Goal: Task Accomplishment & Management: Use online tool/utility

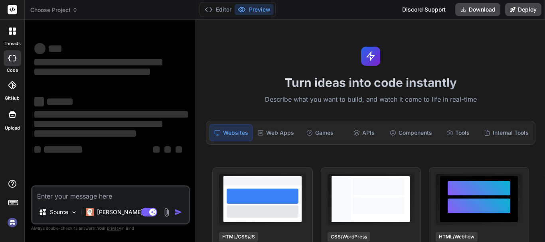
click at [57, 188] on textarea at bounding box center [110, 194] width 156 height 14
click at [54, 195] on textarea at bounding box center [110, 194] width 156 height 14
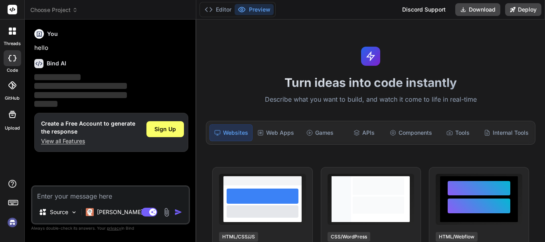
type textarea "x"
type textarea "t"
type textarea "x"
type textarea "th"
type textarea "x"
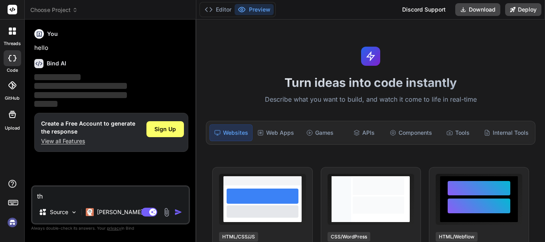
type textarea "thi"
type textarea "x"
type textarea "this"
type textarea "x"
type textarea "this"
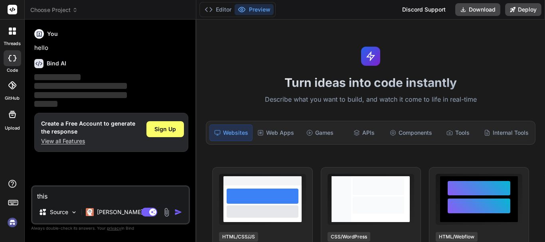
type textarea "x"
type textarea "this i"
type textarea "x"
type textarea "this is"
type textarea "x"
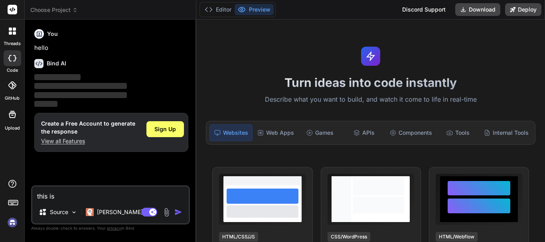
type textarea "this is"
type textarea "x"
type textarea "this is m"
type textarea "x"
type textarea "this is my"
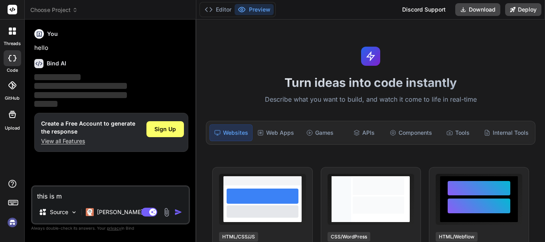
type textarea "x"
type textarea "this is my"
type textarea "x"
type textarea "this is my"
click at [167, 127] on span "Sign Up" at bounding box center [165, 129] width 22 height 8
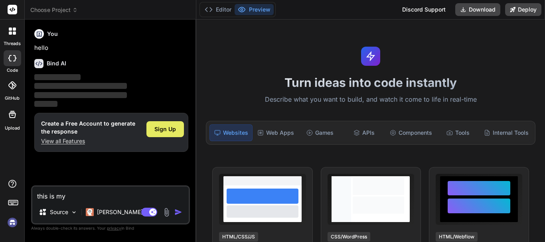
click at [160, 128] on span "Sign Up" at bounding box center [165, 129] width 22 height 8
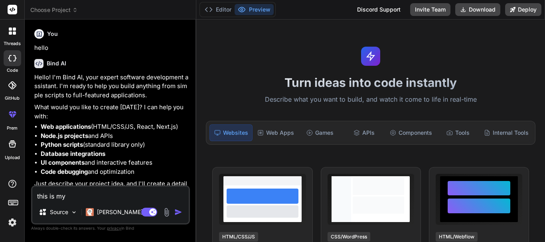
type textarea "x"
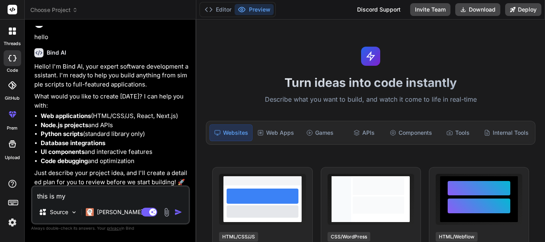
scroll to position [14, 0]
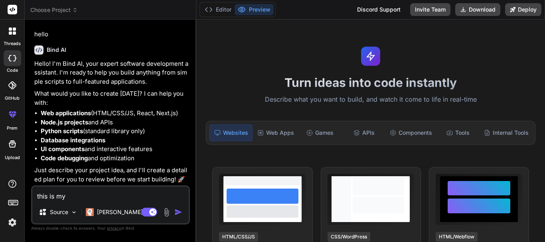
click at [84, 197] on textarea "this is my" at bounding box center [110, 194] width 156 height 14
drag, startPoint x: 84, startPoint y: 197, endPoint x: 0, endPoint y: 186, distance: 84.9
click at [0, 186] on div "threads code GitHub prem Upload Choose Project Created with Pixso. Bind AI Web …" at bounding box center [272, 121] width 545 height 242
paste textarea "(myorder blade) @extends('shopLayout.shopMain') @section('shopContent') <link h…"
type textarea "this is my (myorder blade) @extends('shopLayout.shopMain') @section('shopConten…"
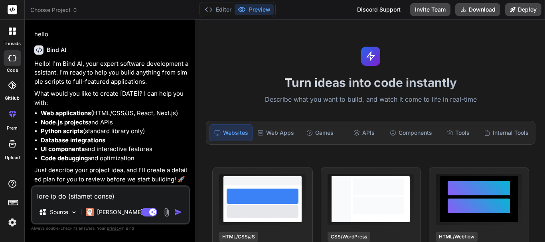
scroll to position [3496, 0]
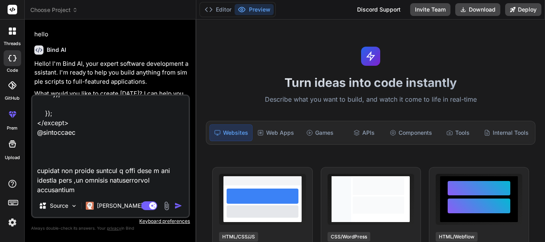
type textarea "x"
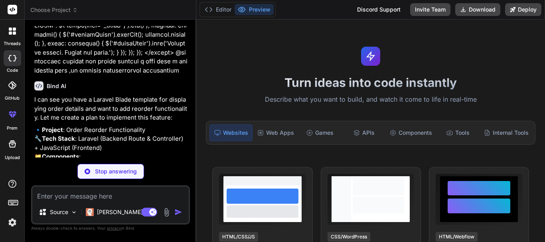
scroll to position [1442, 0]
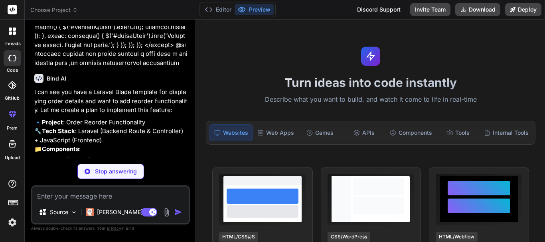
type textarea "x"
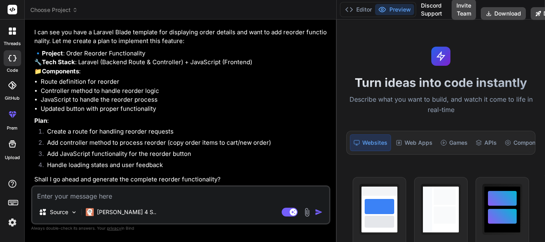
scroll to position [874, 0]
drag, startPoint x: 196, startPoint y: 90, endPoint x: 392, endPoint y: 96, distance: 196.4
click at [392, 96] on div "Choose Project Created with Pixso. Bind AI Web Search Created with Pixso. Code …" at bounding box center [285, 121] width 520 height 242
type textarea "x"
click at [136, 198] on textarea at bounding box center [180, 194] width 297 height 14
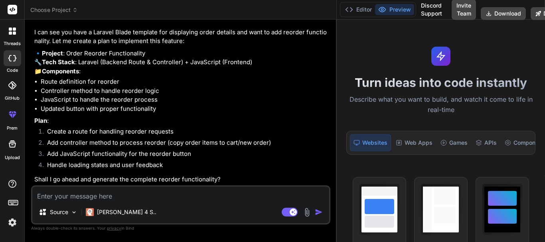
type textarea "y"
type textarea "x"
type textarea "ye"
type textarea "x"
type textarea "yes"
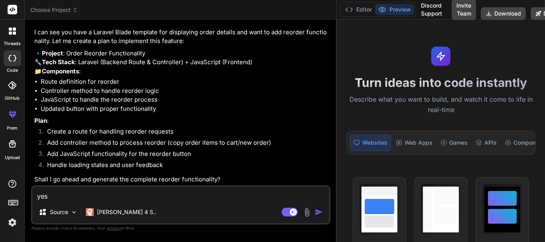
type textarea "x"
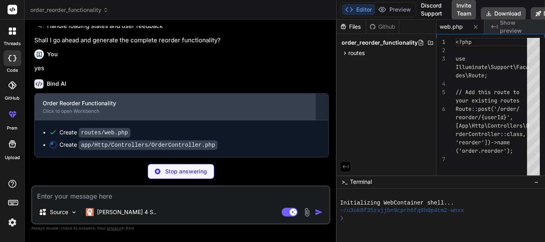
scroll to position [1013, 0]
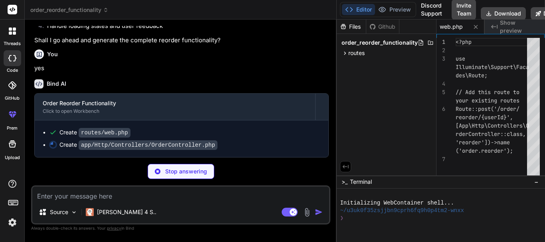
type textarea "x"
type textarea "} }"
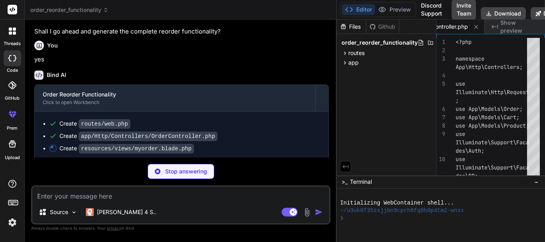
click at [176, 173] on p "Stop answering" at bounding box center [186, 172] width 42 height 8
type textarea "x"
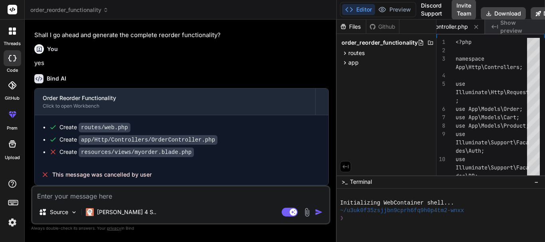
click at [83, 190] on textarea at bounding box center [180, 194] width 297 height 14
type textarea "h"
type textarea "x"
type textarea "hi"
type textarea "x"
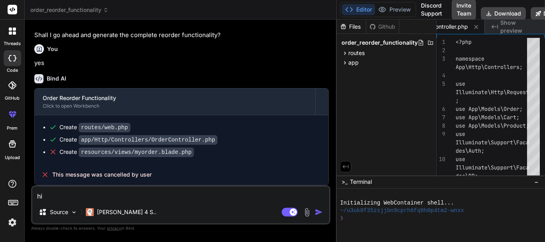
type textarea "h"
type textarea "x"
type textarea "t"
type textarea "x"
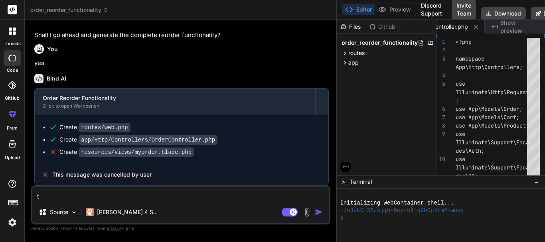
type textarea "th"
type textarea "x"
type textarea "thi"
type textarea "x"
type textarea "this"
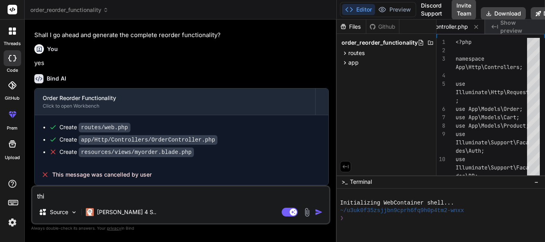
type textarea "x"
type textarea "this"
type textarea "x"
type textarea "this i"
type textarea "x"
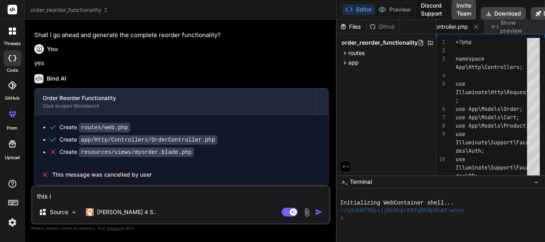
type textarea "this is"
type textarea "x"
type textarea "this is"
type textarea "x"
type textarea "this is m"
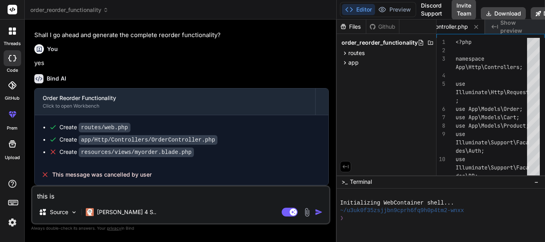
type textarea "x"
type textarea "this is my"
type textarea "x"
type textarea "this is my"
type textarea "x"
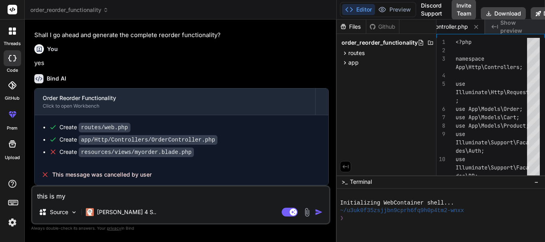
type textarea "this is my f"
type textarea "x"
type textarea "this is my fu"
type textarea "x"
type textarea "this is my fun"
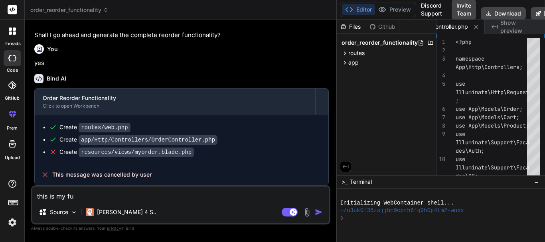
type textarea "x"
type textarea "this is my func"
type textarea "x"
type textarea "this is my fun"
type textarea "x"
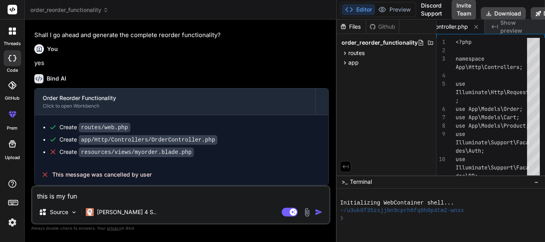
type textarea "this is my fu"
type textarea "x"
type textarea "this is my f"
type textarea "x"
type textarea "this is my"
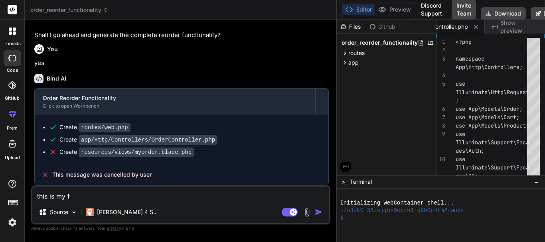
type textarea "x"
type textarea "this is my c"
type textarea "x"
type textarea "this is my co"
type textarea "x"
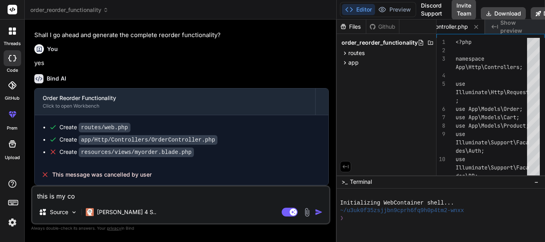
type textarea "this is my con"
type textarea "x"
type textarea "this is my cont"
type textarea "x"
type textarea "this is my contr"
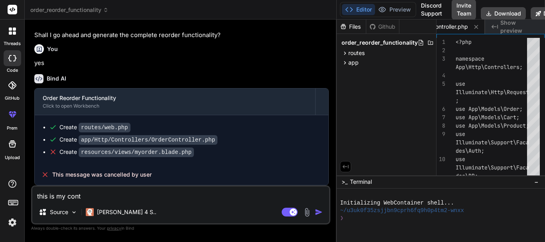
type textarea "x"
type textarea "this is my contro"
type textarea "x"
type textarea "this is my control"
type textarea "x"
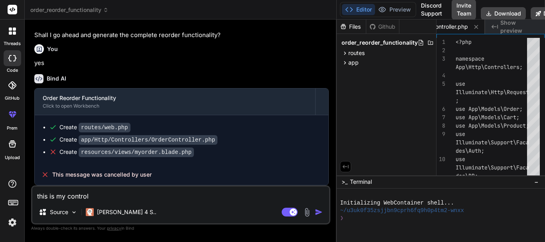
type textarea "this is my controll"
type textarea "x"
type textarea "this is my controlle"
type textarea "x"
type textarea "this is my controller"
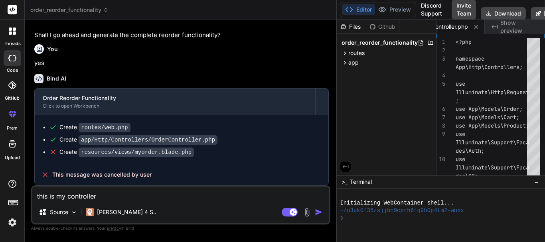
type textarea "x"
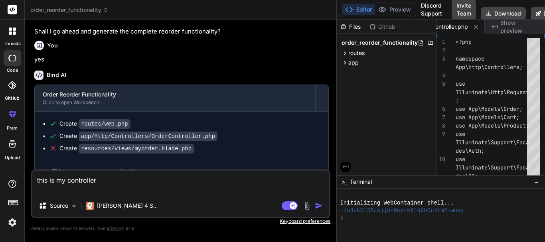
paste textarea "public function reorder( $userId) { $order = Order::with([ 'orderProducts.produ…"
type textarea "this is my controller public function reorder( $userId) { $order = Order::with(…"
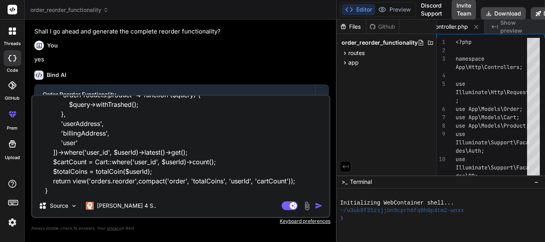
type textarea "x"
type textarea "this is my controller public function reorder( $userId) { $order = Order::with(…"
type textarea "x"
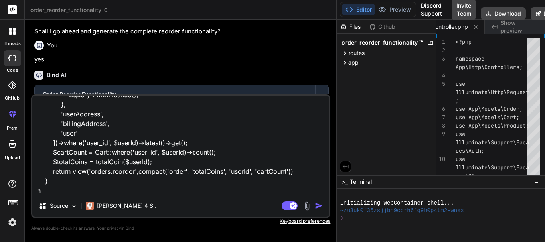
type textarea "this is my controller public function reorder( $userId) { $order = Order::with(…"
type textarea "x"
type textarea "this is my controller public function reorder( $userId) { $order = Order::with(…"
type textarea "x"
type textarea "this is my controller public function reorder( $userId) { $order = Order::with(…"
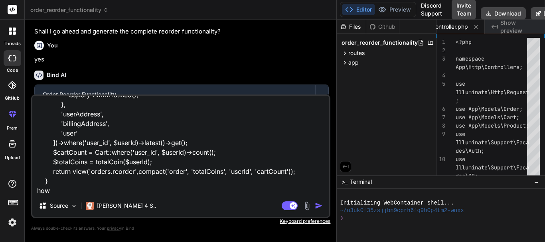
type textarea "x"
type textarea "this is my controller public function reorder( $userId) { $order = Order::with(…"
type textarea "x"
type textarea "this is my controller public function reorder( $userId) { $order = Order::with(…"
type textarea "x"
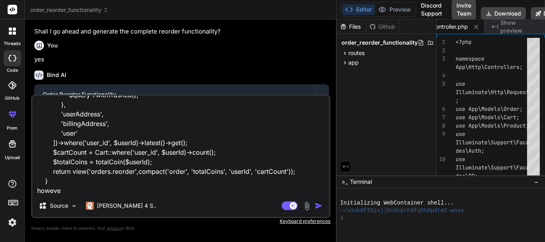
type textarea "this is my controller public function reorder( $userId) { $order = Order::with(…"
type textarea "x"
type textarea "this is my controller public function reorder( $userId) { $order = Order::with(…"
type textarea "x"
type textarea "this is my controller public function reorder( $userId) { $order = Order::with(…"
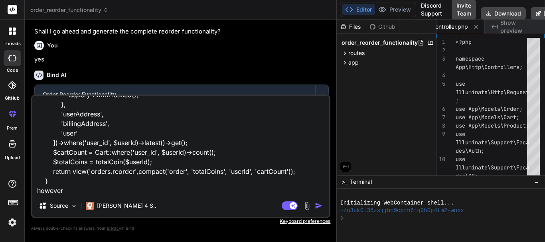
type textarea "x"
type textarea "this is my controller public function reorder( $userId) { $order = Order::with(…"
type textarea "x"
type textarea "this is my controller public function reorder( $userId) { $order = Order::with(…"
type textarea "x"
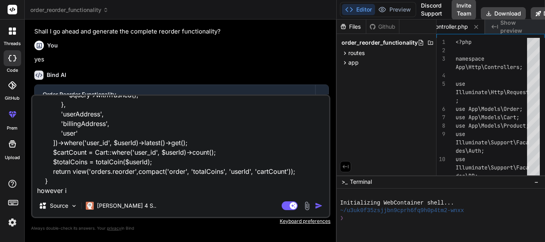
type textarea "this is my controller public function reorder( $userId) { $order = Order::with(…"
type textarea "x"
type textarea "this is my controller public function reorder( $userId) { $order = Order::with(…"
type textarea "x"
type textarea "this is my controller public function reorder( $userId) { $order = Order::with(…"
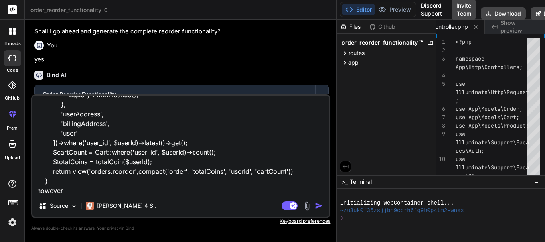
type textarea "x"
type textarea "this is my controller public function reorder( $userId) { $order = Order::with(…"
type textarea "x"
type textarea "this is my controller public function reorder( $userId) { $order = Order::with(…"
type textarea "x"
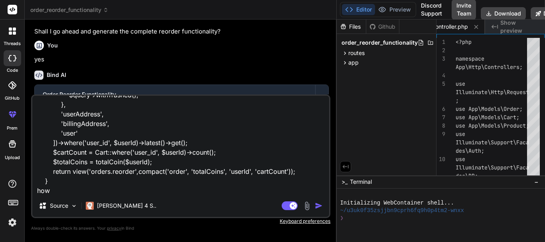
type textarea "this is my controller public function reorder( $userId) { $order = Order::with(…"
type textarea "x"
type textarea "this is my controller public function reorder( $userId) { $order = Order::with(…"
type textarea "x"
type textarea "this is my controller public function reorder( $userId) { $order = Order::with(…"
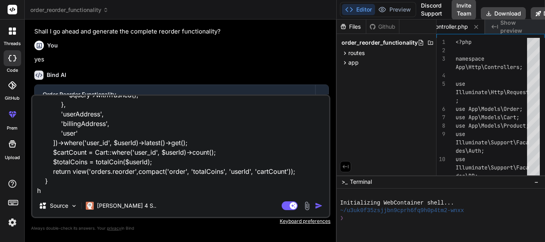
type textarea "x"
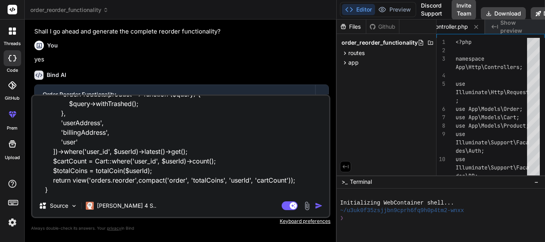
type textarea "this is my controller public function reorder( $userId) { $order = Order::with(…"
type textarea "x"
type textarea "this is my controller public function reorder( $userId) { $order = Order::with(…"
type textarea "x"
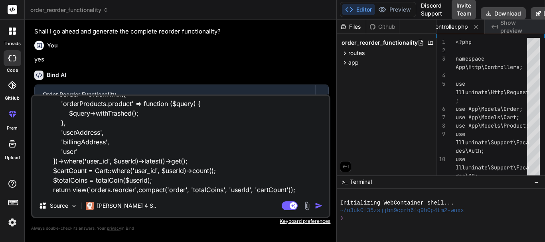
type textarea "this is my controller public function reorder( $userId) { $order = Order::with(…"
type textarea "x"
type textarea "this is my controller public function reorder( $userId) { $order = Order::with(…"
type textarea "x"
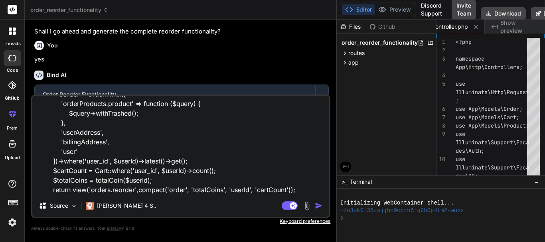
type textarea "this is my controller public function reorder( $userId) { $order = Order::with(…"
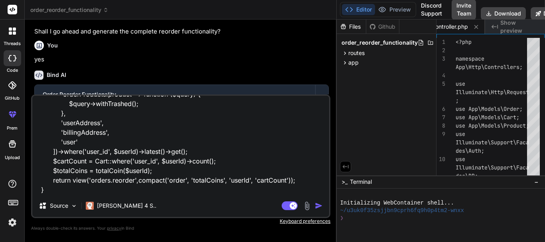
type textarea "x"
type textarea "this is my controller public function reorder( $userId) { $order = Order::with(…"
type textarea "x"
type textarea "this is my controller public function reorder( $userId) { $order = Order::with(…"
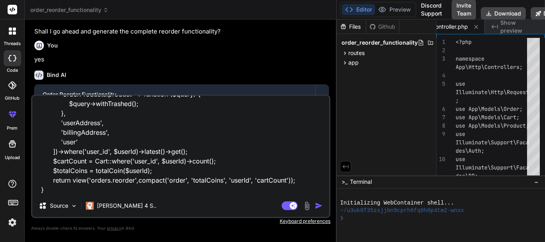
type textarea "x"
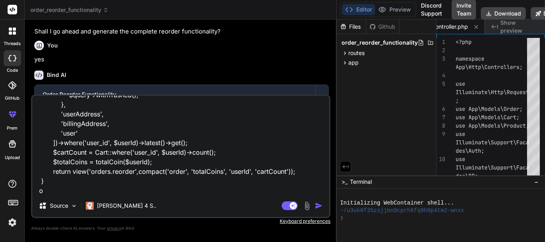
type textarea "this is my controller public function reorder( $userId) { $order = Order::with(…"
type textarea "x"
type textarea "this is my controller public function reorder( $userId) { $order = Order::with(…"
type textarea "x"
type textarea "this is my controller public function reorder( $userId) { $order = Order::with(…"
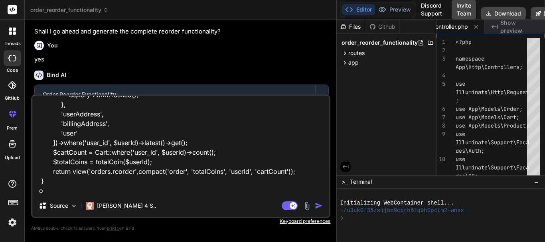
type textarea "x"
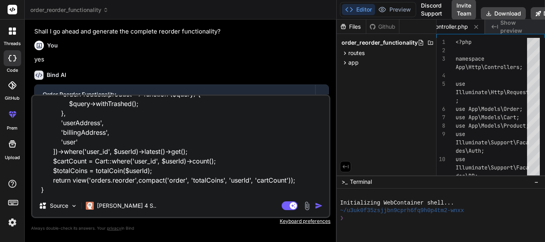
type textarea "this is my controller public function reorder( $userId) { $order = Order::with(…"
type textarea "x"
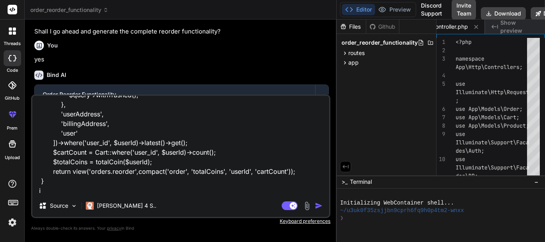
type textarea "this is my controller public function reorder( $userId) { $order = Order::with(…"
type textarea "x"
type textarea "this is my controller public function reorder( $userId) { $order = Order::with(…"
type textarea "x"
type textarea "this is my controller public function reorder( $userId) { $order = Order::with(…"
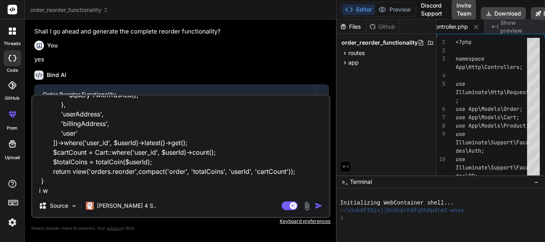
type textarea "x"
type textarea "this is my controller public function reorder( $userId) { $order = Order::with(…"
type textarea "x"
type textarea "this is my controller public function reorder( $userId) { $order = Order::with(…"
type textarea "x"
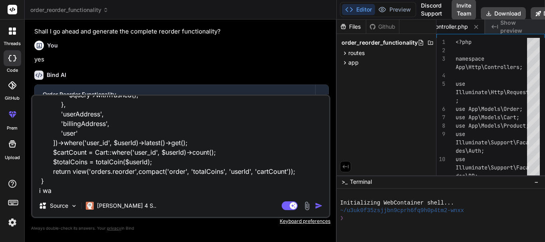
type textarea "this is my controller public function reorder( $userId) { $order = Order::with(…"
type textarea "x"
type textarea "this is my controller public function reorder( $userId) { $order = Order::with(…"
type textarea "x"
type textarea "this is my controller public function reorder( $userId) { $order = Order::with(…"
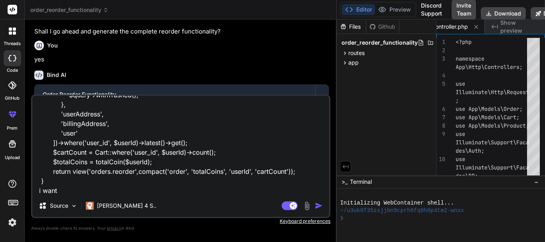
type textarea "x"
type textarea "this is my controller public function reorder( $userId) { $order = Order::with(…"
type textarea "x"
type textarea "this is my controller public function reorder( $userId) { $order = Order::with(…"
type textarea "x"
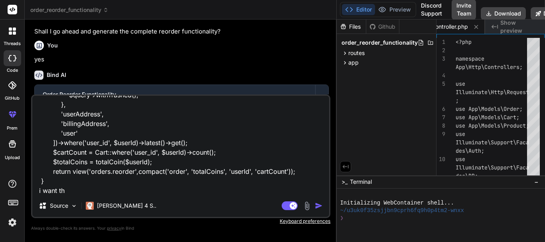
type textarea "this is my controller public function reorder( $userId) { $order = Order::with(…"
type textarea "x"
type textarea "this is my controller public function reorder( $userId) { $order = Order::with(…"
type textarea "x"
type textarea "this is my controller public function reorder( $userId) { $order = Order::with(…"
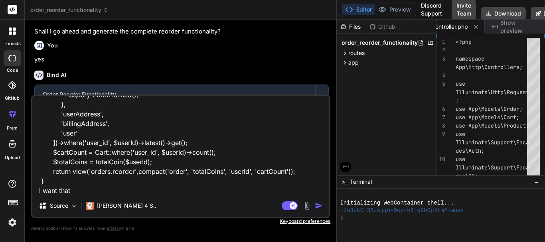
type textarea "x"
type textarea "this is my controller public function reorder( $userId) { $order = Order::with(…"
type textarea "x"
type textarea "this is my controller public function reorder( $userId) { $order = Order::with(…"
type textarea "x"
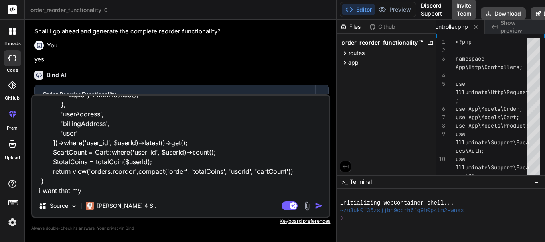
type textarea "this is my controller public function reorder( $userId) { $order = Order::with(…"
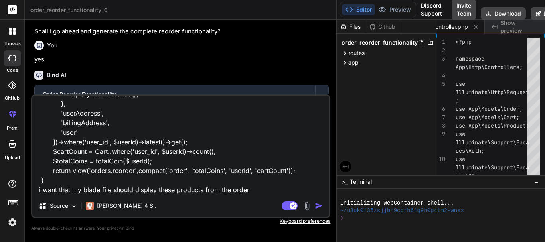
scroll to position [88, 0]
click at [260, 167] on textarea "this is my controller public function reorder( $userId) { $order = Order::with(…" at bounding box center [180, 145] width 297 height 99
click at [100, 175] on textarea "this is my controller public function reorder( $userId) { $order = Order::with(…" at bounding box center [180, 145] width 297 height 99
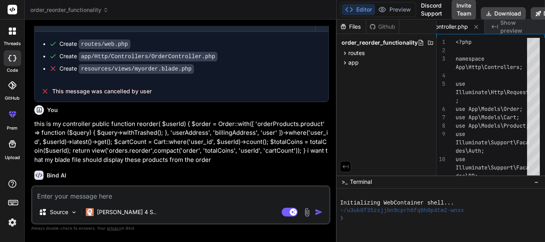
scroll to position [1268, 0]
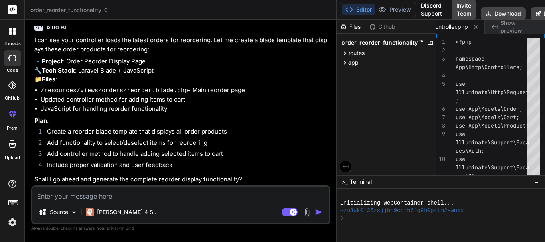
click at [122, 198] on textarea at bounding box center [180, 194] width 297 height 14
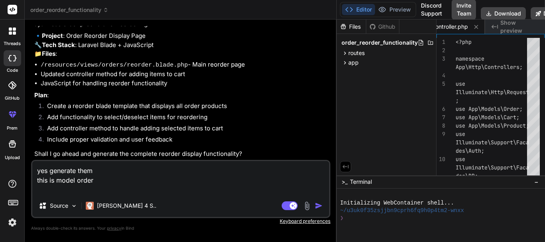
paste textarea "<?php namespace App\Models; use Illuminate\Database\Eloquent\Model; class Order…"
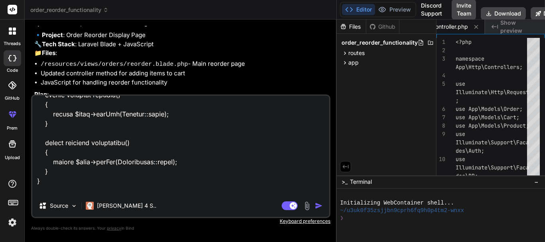
scroll to position [499, 0]
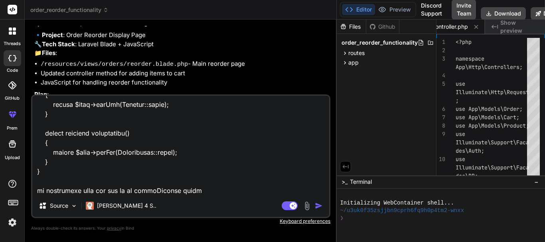
paste textarea "<?php namespace App\Models; use Illuminate\Database\Eloquent\Model; class Order…"
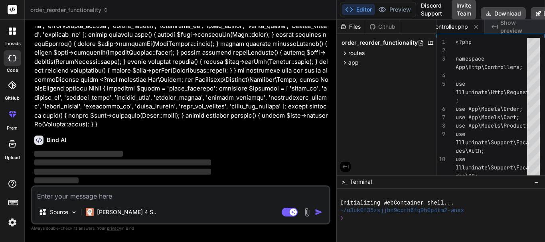
scroll to position [1467, 0]
drag, startPoint x: 172, startPoint y: 117, endPoint x: 187, endPoint y: 147, distance: 33.7
click at [187, 147] on div "Bind AI ‌ ‌ ‌ ‌" at bounding box center [181, 157] width 294 height 56
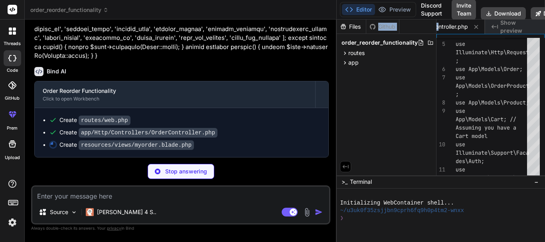
scroll to position [0, 0]
drag, startPoint x: 437, startPoint y: 26, endPoint x: 405, endPoint y: 33, distance: 33.0
click at [405, 33] on div "Files Github order_reorder_functionality routes web.php app Http Controllers Or…" at bounding box center [441, 98] width 208 height 156
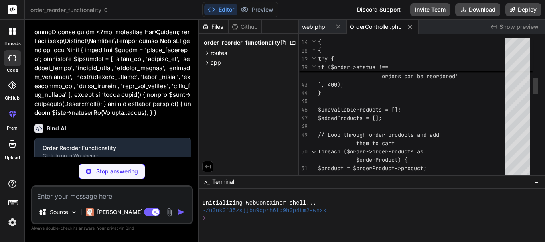
scroll to position [3719, 0]
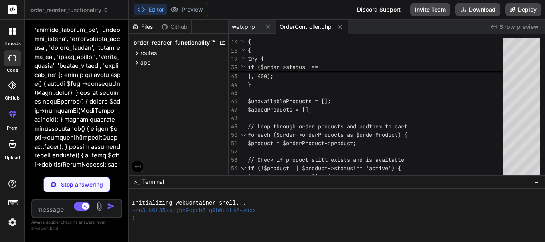
drag, startPoint x: 336, startPoint y: 75, endPoint x: 77, endPoint y: 91, distance: 259.5
click at [77, 91] on div "Bind AI Web Search Created with Pixso. Code Generator You hello Bind AI Hello! …" at bounding box center [77, 131] width 104 height 223
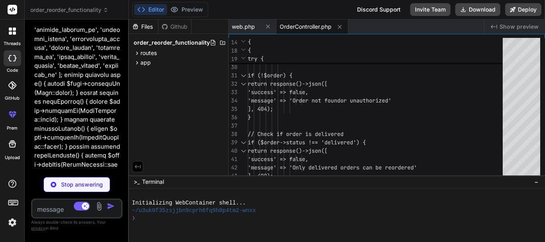
click at [537, 180] on span "−" at bounding box center [536, 182] width 4 height 8
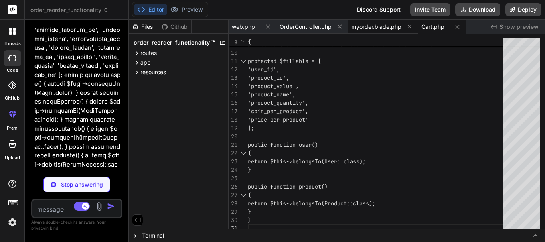
click at [379, 23] on span "myorder.blade.php" at bounding box center [377, 27] width 50 height 8
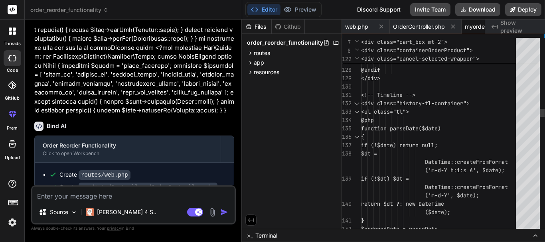
drag, startPoint x: 128, startPoint y: 138, endPoint x: 228, endPoint y: 133, distance: 99.9
click at [228, 133] on div "Bind AI Web Search Created with Pixso. Code Generator You hello Bind AI Hello! …" at bounding box center [133, 131] width 217 height 223
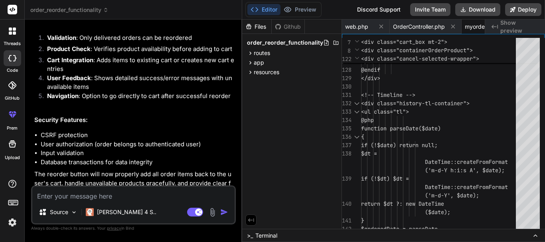
scroll to position [2281, 0]
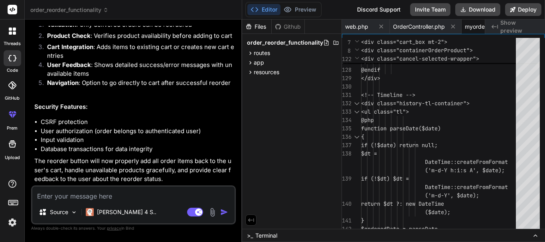
click at [80, 195] on textarea at bounding box center [133, 194] width 202 height 14
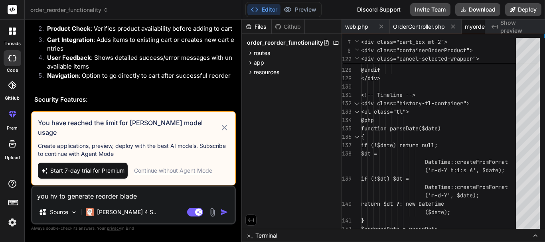
click at [224, 214] on img "button" at bounding box center [224, 212] width 8 height 8
click at [216, 128] on h3 "You have reached the limit for [PERSON_NAME] model usage" at bounding box center [129, 127] width 182 height 19
click at [75, 175] on button "Start 7-day trial for Premium" at bounding box center [83, 171] width 90 height 16
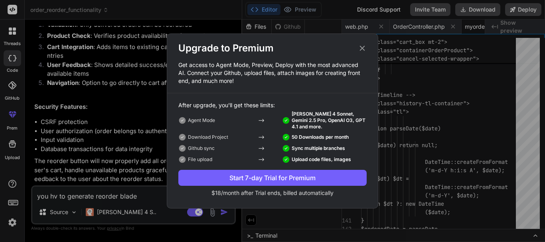
click at [360, 46] on icon at bounding box center [362, 48] width 5 height 5
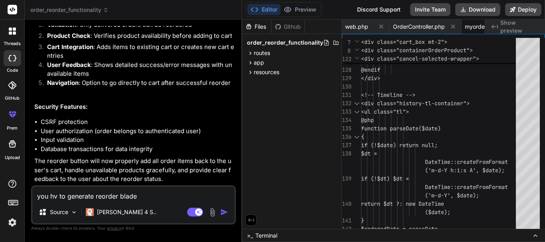
click at [223, 209] on img "button" at bounding box center [224, 212] width 8 height 8
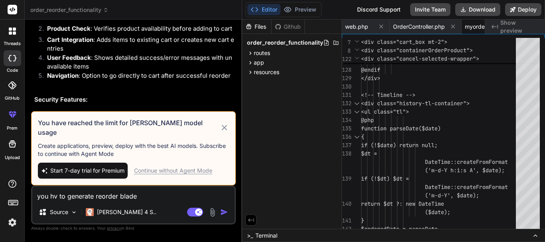
click at [171, 174] on div "Continue without Agent Mode" at bounding box center [173, 171] width 78 height 8
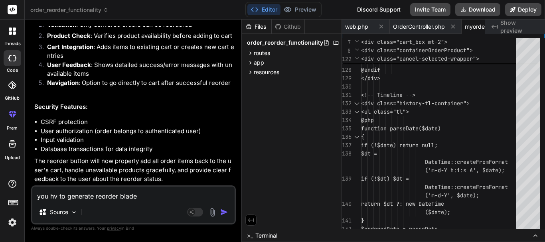
click at [174, 170] on p "The reorder button will now properly add all order items back to the user's car…" at bounding box center [134, 170] width 200 height 27
click at [221, 213] on img "button" at bounding box center [224, 212] width 8 height 8
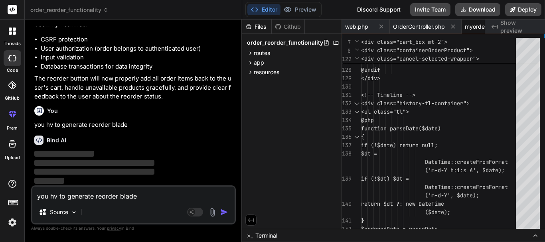
scroll to position [2364, 0]
click at [366, 26] on span "web.php" at bounding box center [356, 27] width 23 height 8
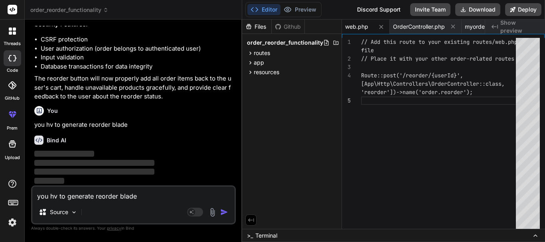
click at [410, 105] on div "// Add this route to your existing routes/web.php file // Place it with your ot…" at bounding box center [441, 135] width 160 height 195
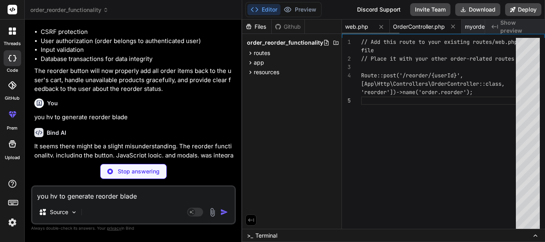
click at [419, 30] on span "OrderController.php" at bounding box center [419, 27] width 52 height 8
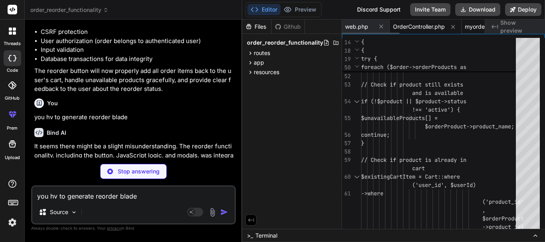
click at [470, 25] on span "myorder.blade.php" at bounding box center [490, 27] width 50 height 8
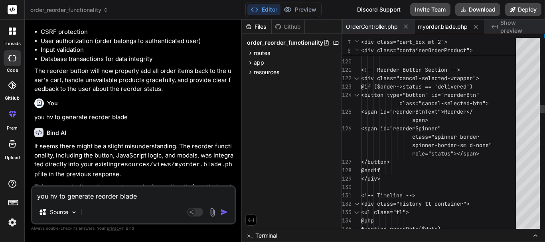
scroll to position [0, 0]
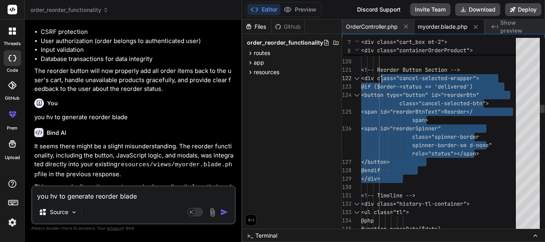
drag, startPoint x: 414, startPoint y: 177, endPoint x: 382, endPoint y: 71, distance: 110.8
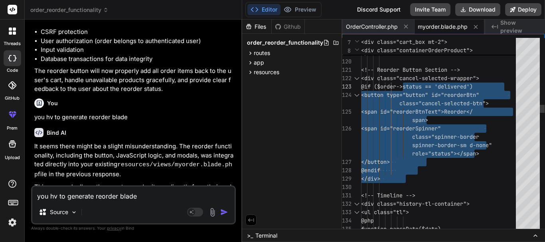
drag, startPoint x: 415, startPoint y: 181, endPoint x: 407, endPoint y: 79, distance: 102.5
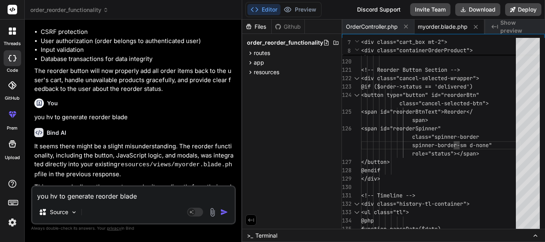
click at [241, 107] on div "Bind AI Web Search Created with Pixso. Code Generator You hello Bind AI Hello! …" at bounding box center [133, 131] width 217 height 222
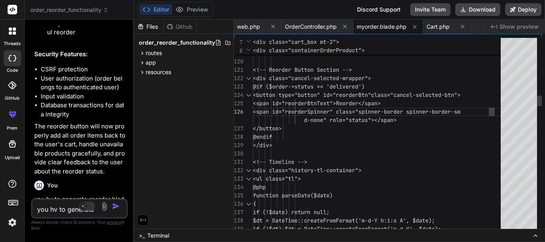
scroll to position [4397, 0]
drag, startPoint x: 242, startPoint y: 109, endPoint x: 115, endPoint y: 109, distance: 127.3
click at [115, 109] on div "Bind AI Web Search Created with Pixso. Code Generator You hello Bind AI Hello! …" at bounding box center [79, 131] width 109 height 223
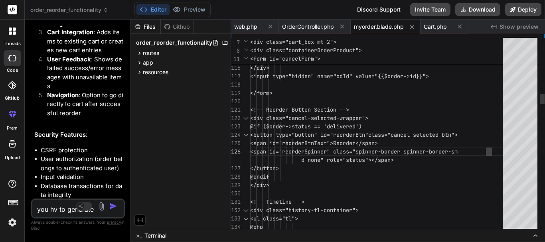
scroll to position [4608, 0]
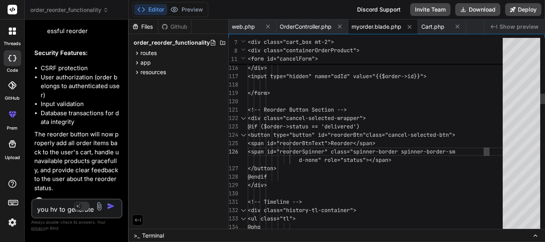
drag, startPoint x: 133, startPoint y: 116, endPoint x: 59, endPoint y: 113, distance: 73.9
click at [59, 113] on div "Bind AI Web Search Created with Pixso. Code Generator You hello Bind AI Hello! …" at bounding box center [77, 131] width 104 height 223
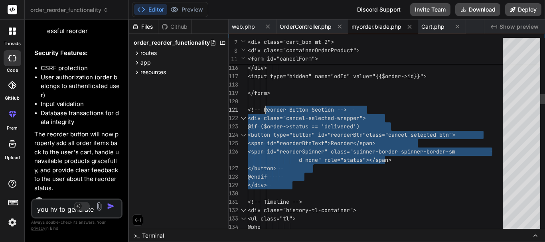
drag, startPoint x: 268, startPoint y: 174, endPoint x: 266, endPoint y: 109, distance: 64.7
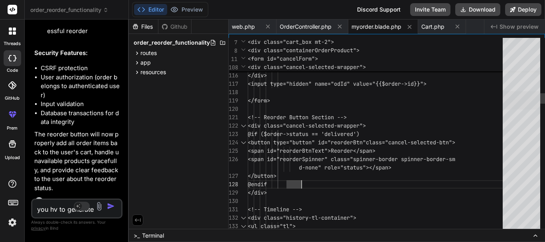
click at [513, 105] on div at bounding box center [522, 100] width 38 height 18
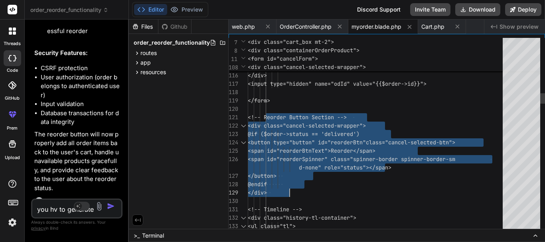
drag, startPoint x: 269, startPoint y: 117, endPoint x: 443, endPoint y: 188, distance: 188.6
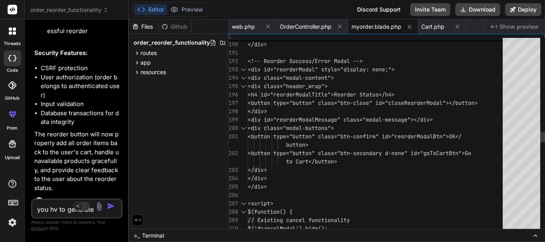
click at [318, 188] on div "</div> </div> <!-- Reorder Success/Error Modal --> <div id="reorderModal" style…" at bounding box center [378, 103] width 260 height 3628
click at [321, 181] on div "</div> </div> <!-- Reorder Success/Error Modal --> <div id="reorderModal" style…" at bounding box center [378, 103] width 260 height 3628
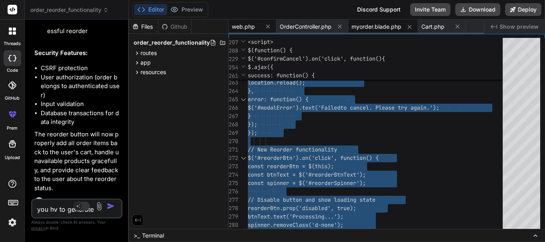
click at [233, 27] on span "web.php" at bounding box center [243, 27] width 23 height 8
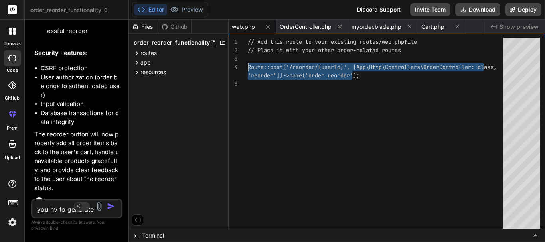
drag, startPoint x: 367, startPoint y: 75, endPoint x: 227, endPoint y: 65, distance: 139.6
click at [248, 65] on div "// Add this route to your existing routes/web.php file // Place it with your ot…" at bounding box center [378, 135] width 260 height 195
click at [369, 23] on span "myorder.blade.php" at bounding box center [377, 27] width 50 height 8
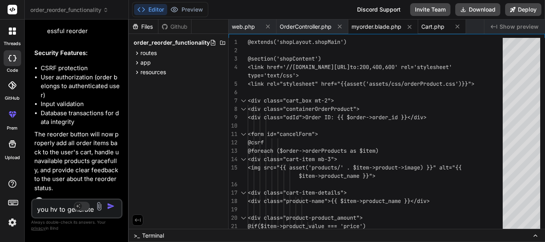
click at [430, 24] on span "Cart.php" at bounding box center [432, 27] width 23 height 8
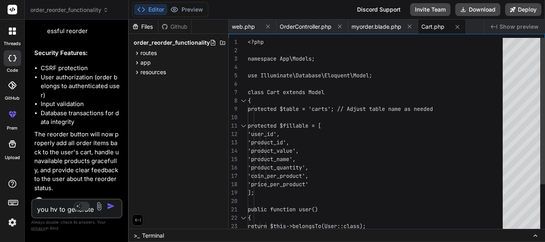
click at [360, 112] on div "{ protected $table = 'carts'; // Adjust table na me as needed protected $fillab…" at bounding box center [378, 168] width 260 height 260
click at [513, 24] on span "Show preview" at bounding box center [519, 27] width 39 height 8
click at [493, 26] on icon "Created with Pixso." at bounding box center [494, 27] width 6 height 6
click at [237, 26] on span "web.php" at bounding box center [243, 27] width 23 height 8
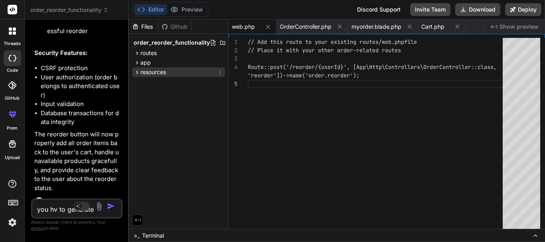
click at [147, 71] on span "resources" at bounding box center [153, 72] width 26 height 8
click at [145, 80] on icon at bounding box center [143, 82] width 7 height 7
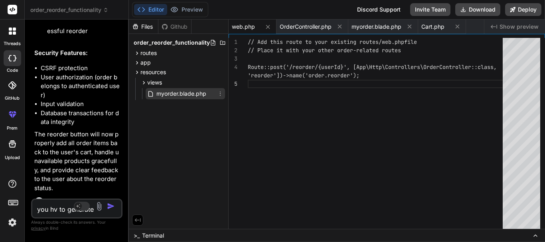
click at [150, 93] on icon at bounding box center [150, 94] width 7 height 7
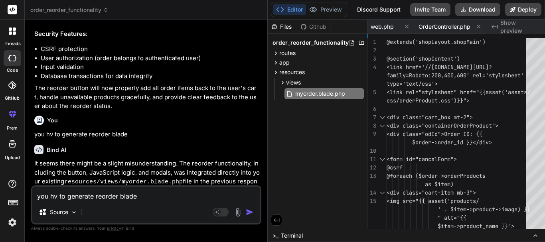
drag, startPoint x: 128, startPoint y: 87, endPoint x: 255, endPoint y: 106, distance: 128.3
click at [258, 106] on div "Bind AI Web Search Created with Pixso. Code Generator You hello Bind AI Hello! …" at bounding box center [146, 131] width 243 height 223
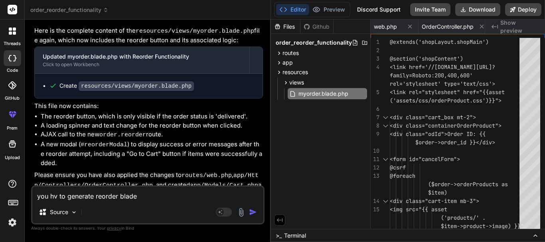
scroll to position [2314, 0]
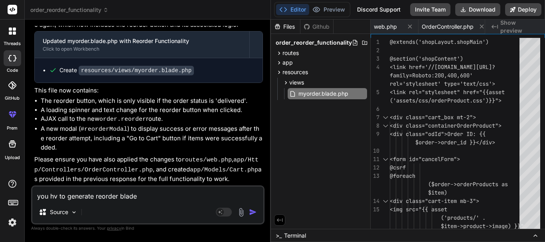
click at [162, 150] on li "A new modal ( #reorderModal ) to display success or error messages after the re…" at bounding box center [152, 138] width 222 height 28
click at [87, 197] on textarea "you hv to generate reorder blade" at bounding box center [147, 194] width 231 height 14
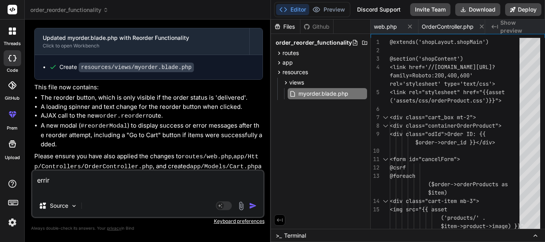
paste textarea "Property [orderProducts] does not exist on this collection instance. (View: D:\…"
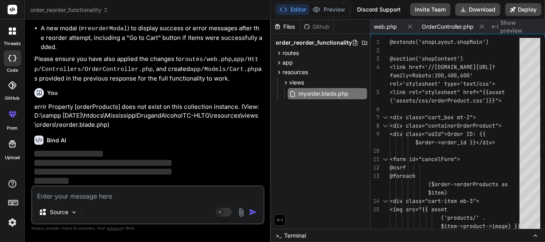
scroll to position [2415, 0]
click at [442, 27] on span "OrderController.php" at bounding box center [448, 27] width 52 height 8
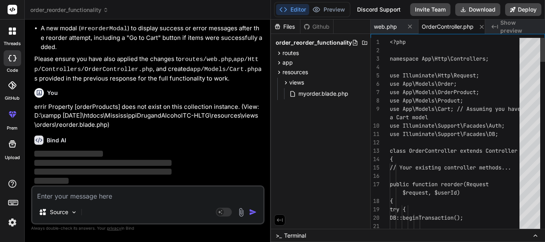
scroll to position [0, 6]
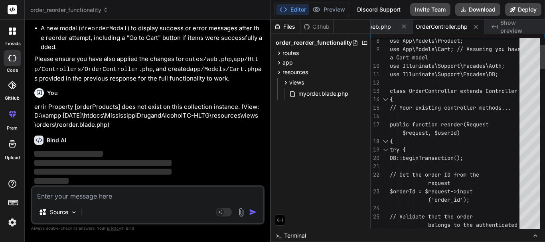
click at [385, 141] on div at bounding box center [385, 141] width 10 height 8
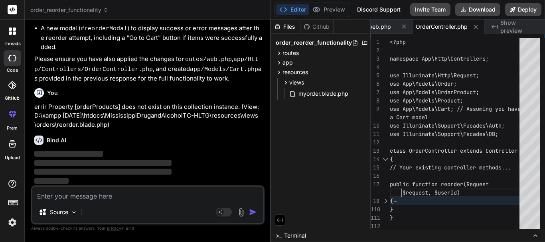
scroll to position [0, 0]
drag, startPoint x: 401, startPoint y: 187, endPoint x: 425, endPoint y: 209, distance: 32.5
click at [425, 209] on div "<?php namespace App\Http\Controllers; use Illuminate\Http\Request; use App\Mode…" at bounding box center [457, 135] width 134 height 195
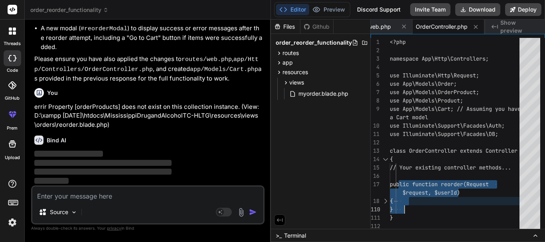
drag, startPoint x: 399, startPoint y: 184, endPoint x: 417, endPoint y: 207, distance: 29.2
click at [417, 207] on div "<?php namespace App\Http\Controllers; use Illuminate\Http\Request; use App\Mode…" at bounding box center [457, 135] width 134 height 195
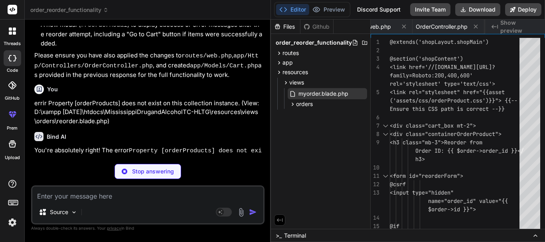
scroll to position [0, 190]
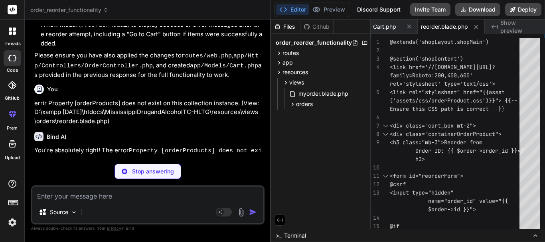
click at [98, 191] on textarea at bounding box center [147, 194] width 231 height 14
paste textarea "An error occurred while processing your reorder. Please try again."
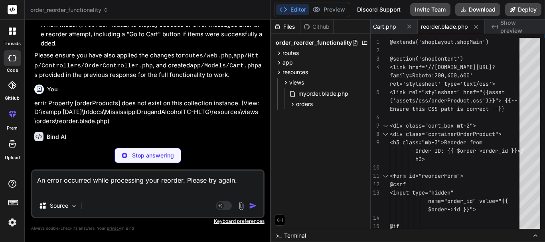
click at [145, 150] on div "Stop answering" at bounding box center [148, 155] width 67 height 15
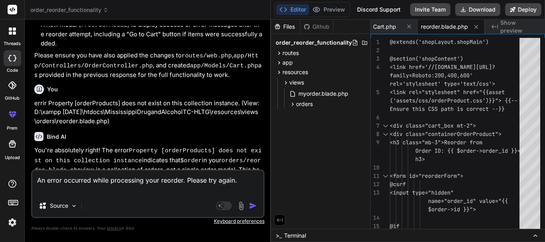
click at [253, 203] on img "button" at bounding box center [253, 206] width 8 height 8
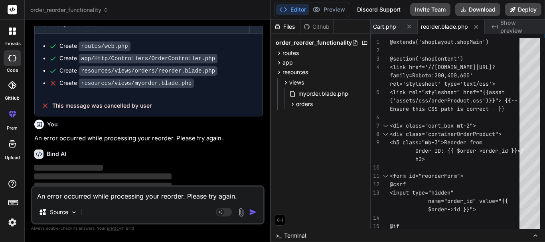
scroll to position [2836, 0]
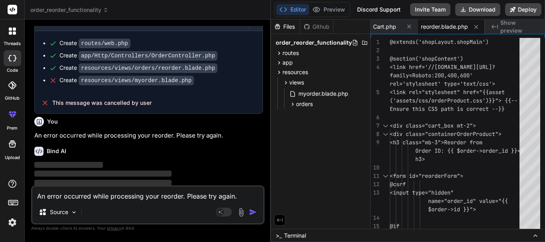
click at [73, 197] on textarea "An error occurred while processing your reorder. Please try again." at bounding box center [147, 194] width 231 height 14
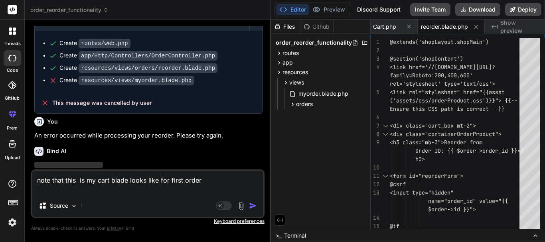
paste textarea "@extends('shopLayout.shopMain') @section('shopContent') <link href="{{asset('as…"
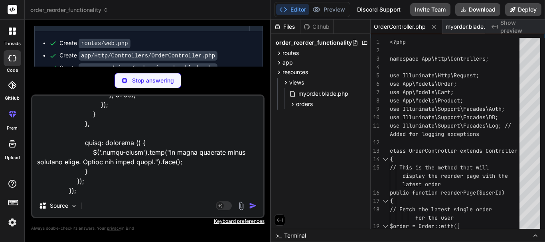
scroll to position [4760, 0]
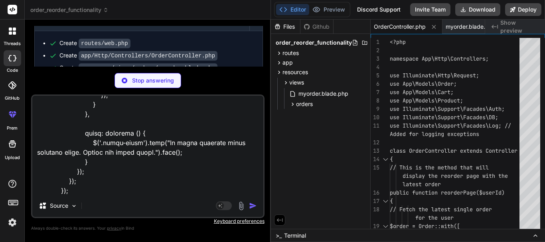
click at [148, 75] on div "Stop answering" at bounding box center [148, 80] width 67 height 15
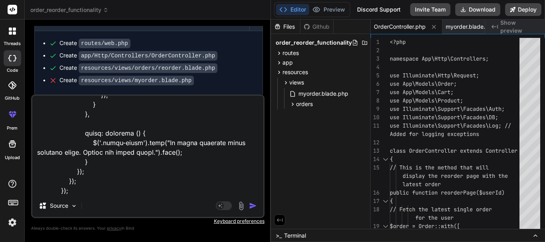
click at [251, 203] on img "button" at bounding box center [253, 206] width 8 height 8
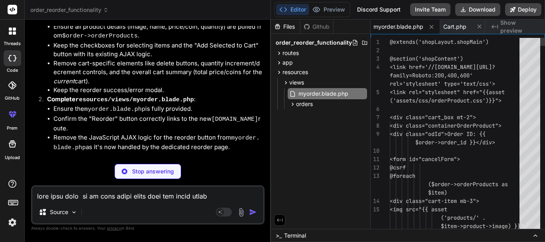
scroll to position [4926, 0]
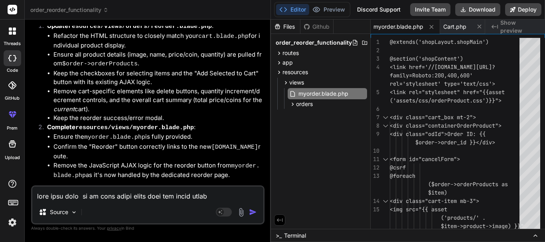
click at [55, 194] on textarea at bounding box center [147, 194] width 231 height 14
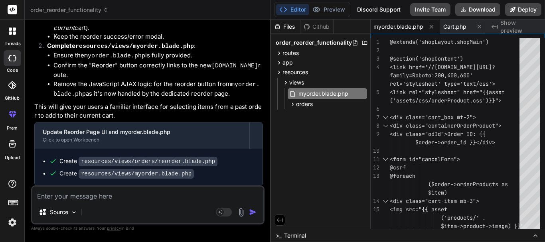
scroll to position [5009, 0]
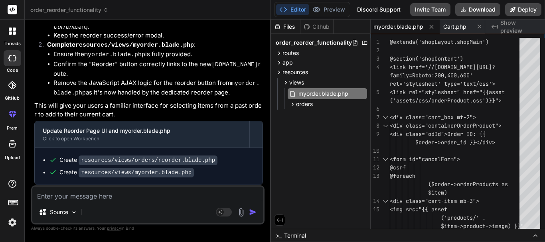
click at [510, 26] on span "Show preview" at bounding box center [519, 27] width 38 height 16
click at [295, 103] on icon at bounding box center [292, 104] width 7 height 7
click at [295, 115] on div "reorder.blade.php" at bounding box center [330, 115] width 73 height 11
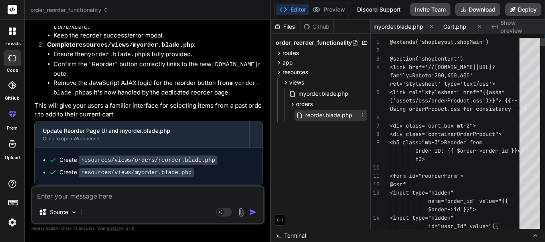
scroll to position [0, 190]
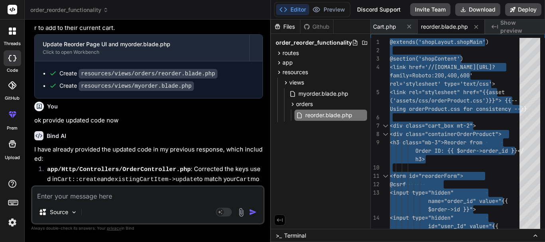
scroll to position [5105, 0]
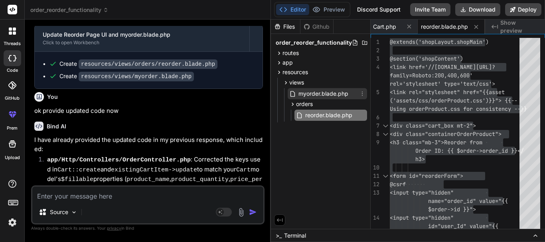
click at [310, 91] on span "myorder.blade.php" at bounding box center [323, 94] width 51 height 10
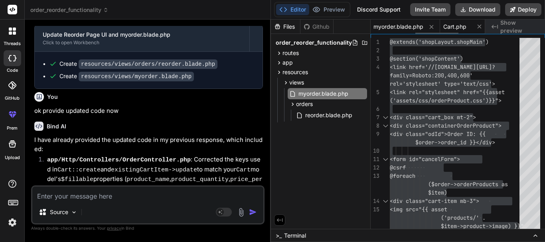
click at [457, 28] on span "Cart.php" at bounding box center [454, 27] width 23 height 8
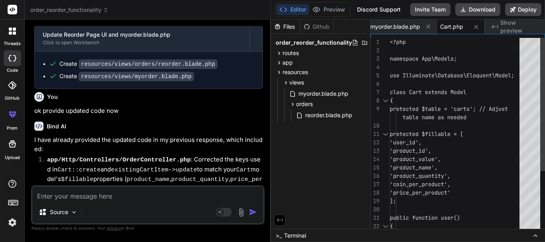
click at [430, 85] on div "<?php namespace App\Models; use Illuminate\Database\Eloquent\Model; class Cart …" at bounding box center [457, 180] width 134 height 285
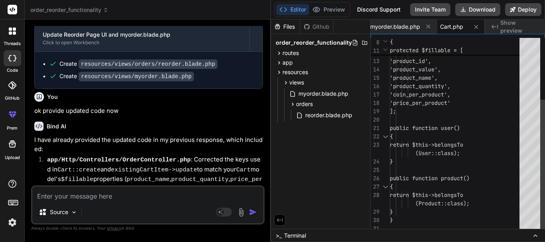
click at [424, 117] on div "protected $fillable = [ 'user_id', 'product_id', 'product_value', 'product_name…" at bounding box center [457, 90] width 134 height 285
click at [126, 195] on textarea at bounding box center [147, 194] width 231 height 14
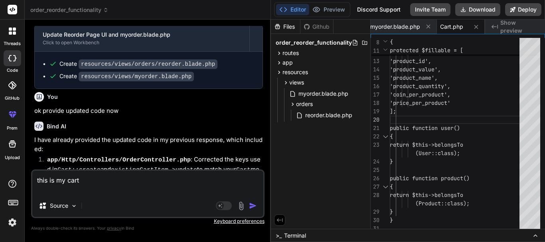
paste textarea "<?php namespace App\Models; use Illuminate\Database\Eloquent\Model; class Cart …"
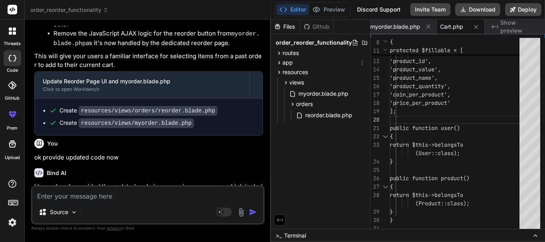
scroll to position [5055, 0]
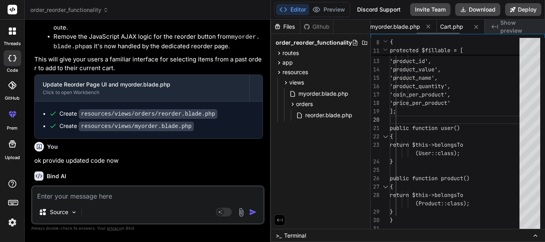
click at [387, 30] on span "myorder.blade.php" at bounding box center [395, 27] width 50 height 8
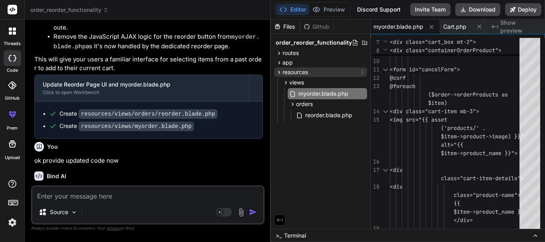
click at [301, 73] on span "resources" at bounding box center [295, 72] width 26 height 8
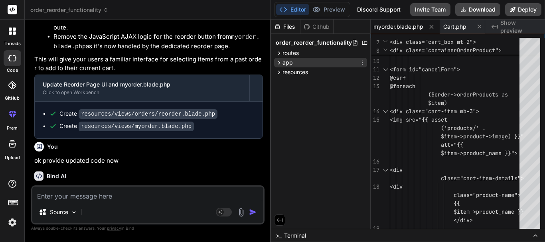
click at [295, 63] on div "app" at bounding box center [320, 63] width 93 height 10
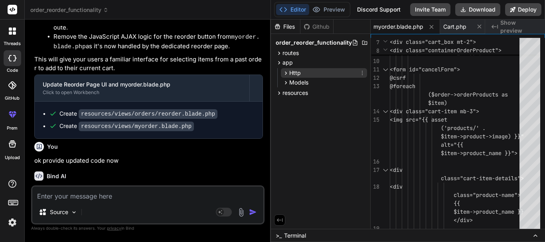
click at [296, 73] on span "Http" at bounding box center [295, 73] width 12 height 8
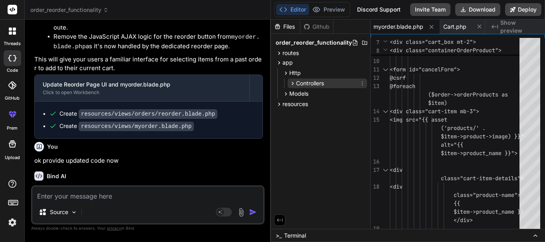
click at [296, 81] on span "Controllers" at bounding box center [310, 83] width 28 height 8
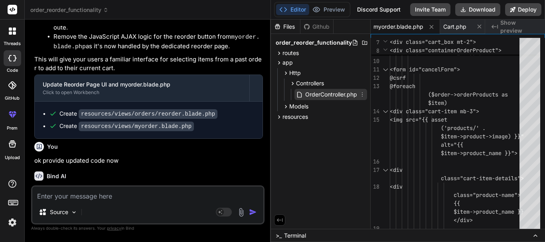
click at [305, 95] on span "OrderController.php" at bounding box center [330, 95] width 53 height 10
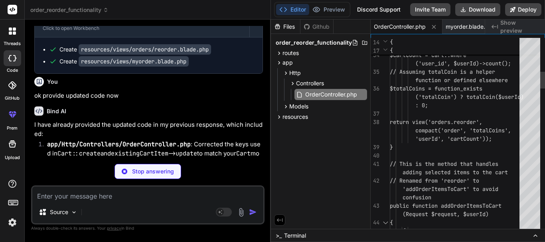
scroll to position [0, 123]
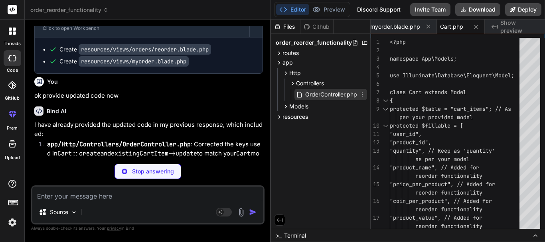
click at [318, 90] on span "OrderController.php" at bounding box center [330, 95] width 53 height 10
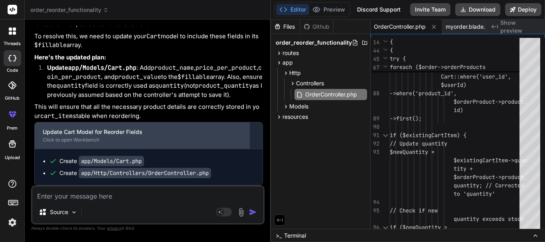
scroll to position [5528, 0]
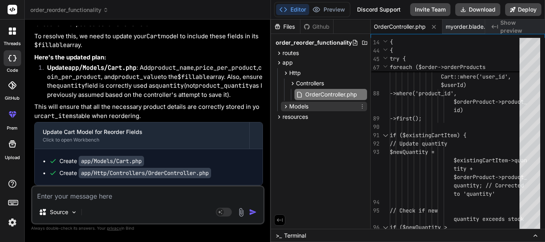
click at [296, 109] on span "Models" at bounding box center [298, 107] width 19 height 8
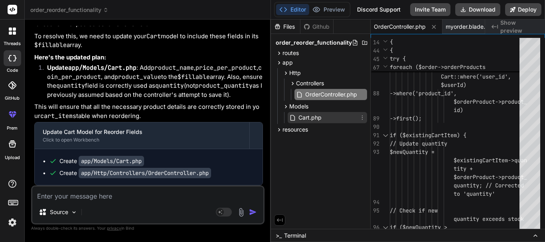
click at [297, 121] on icon at bounding box center [293, 118] width 8 height 7
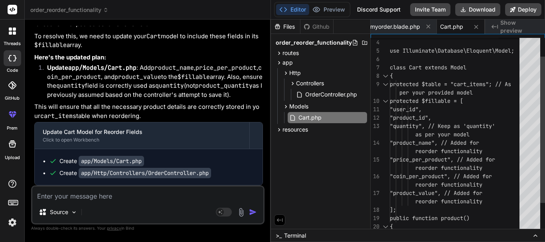
scroll to position [0, 0]
click at [476, 115] on div "{ protected $table = "cart_items"; // As per your provided model protected $fil…" at bounding box center [457, 143] width 134 height 260
click at [484, 134] on div "{ protected $table = "cart_items"; // As per your provided model protected $fil…" at bounding box center [457, 143] width 134 height 260
click at [499, 148] on div "{ protected $table = "cart_items"; // As per your provided model protected $fil…" at bounding box center [457, 143] width 134 height 260
click at [417, 169] on div "{ protected $table = "cart_items"; // As per your provided model protected $fil…" at bounding box center [457, 143] width 134 height 260
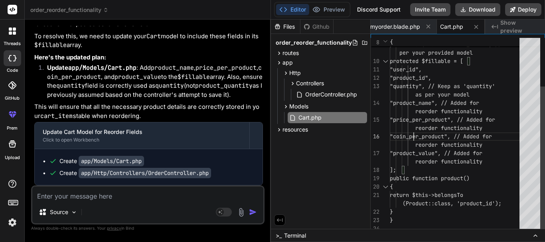
click at [432, 172] on div "{ protected $table = "cart_items"; // As per your provided model protected $fil…" at bounding box center [457, 103] width 134 height 260
click at [424, 165] on div "{ protected $table = "cart_items"; // As per your provided model protected $fil…" at bounding box center [457, 103] width 134 height 260
click at [428, 190] on div "{ protected $table = "cart_items"; // As per your provided model protected $fil…" at bounding box center [457, 103] width 134 height 260
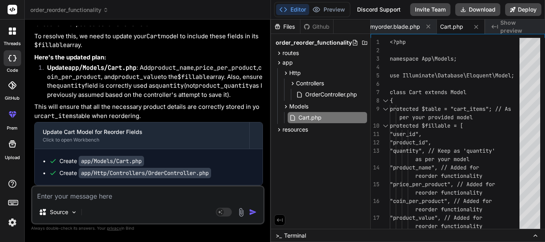
click at [78, 194] on textarea at bounding box center [147, 194] width 231 height 14
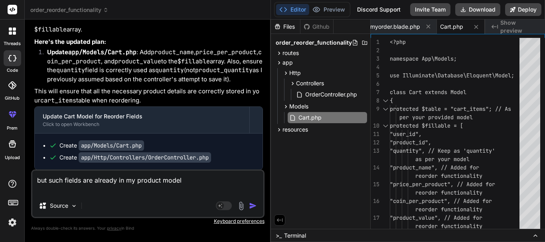
paste textarea "<?php namespace App\Models; use Illuminate\Database\Eloquent\Model; use Illumin…"
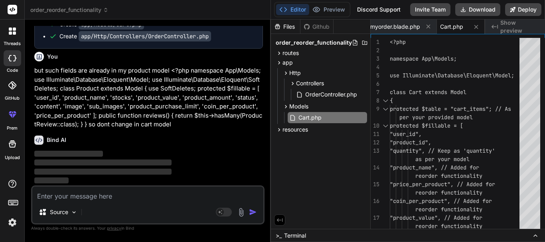
scroll to position [5665, 0]
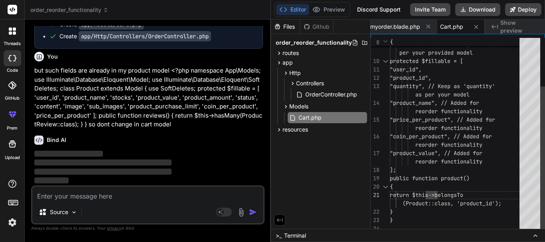
click at [423, 150] on div "{ protected $table = "cart_items"; // As per your provided model protected $fil…" at bounding box center [457, 103] width 134 height 260
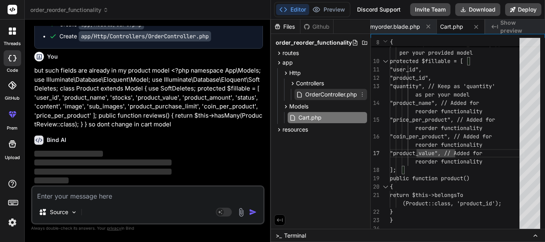
click at [305, 93] on span "OrderController.php" at bounding box center [330, 95] width 53 height 10
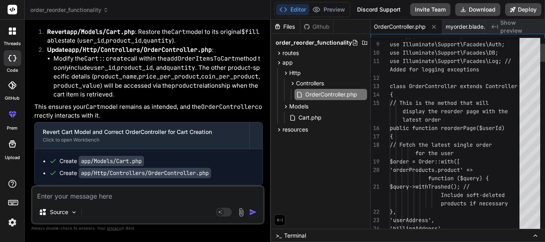
scroll to position [5924, 0]
click at [318, 95] on span "OrderController.php" at bounding box center [330, 95] width 53 height 10
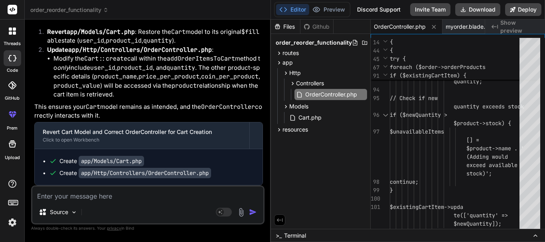
click at [82, 200] on textarea at bounding box center [147, 194] width 231 height 14
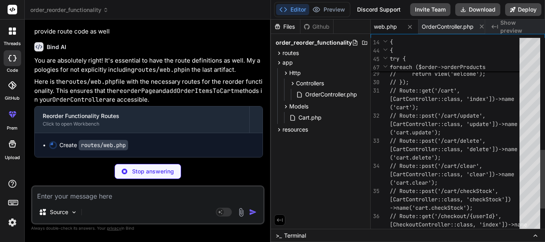
scroll to position [6072, 0]
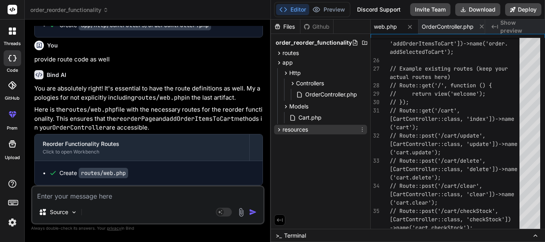
click at [284, 126] on span "resources" at bounding box center [295, 130] width 26 height 8
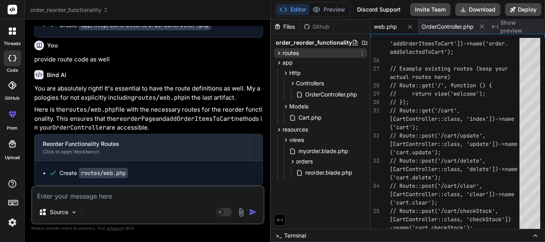
click at [300, 52] on div "routes" at bounding box center [320, 53] width 93 height 10
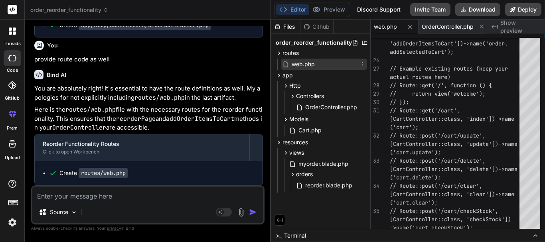
click at [300, 66] on span "web.php" at bounding box center [303, 64] width 25 height 10
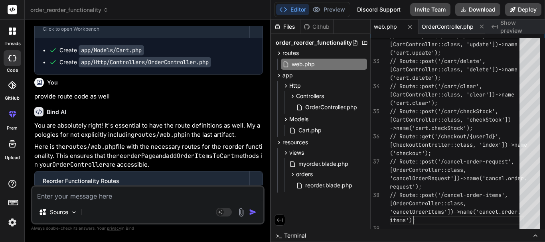
scroll to position [6072, 0]
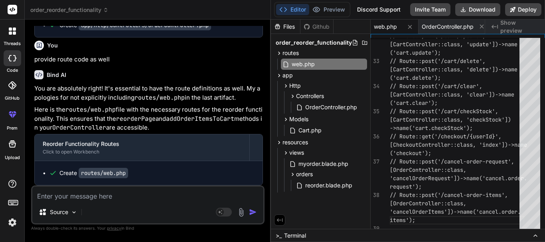
click at [122, 194] on textarea at bounding box center [147, 194] width 231 height 14
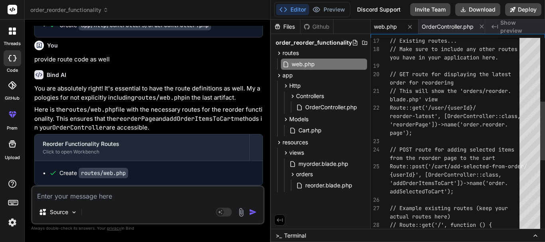
scroll to position [0, 0]
click at [433, 131] on div "// return view('welcome'); actual routes here) // Route::get('/', function () {…" at bounding box center [457, 149] width 134 height 645
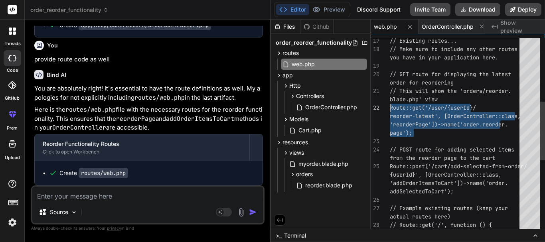
drag, startPoint x: 423, startPoint y: 133, endPoint x: 371, endPoint y: 107, distance: 58.7
click at [390, 107] on div "// return view('welcome'); actual routes here) // Route::get('/', function () {…" at bounding box center [457, 149] width 134 height 645
click at [427, 138] on div "// return view('welcome'); actual routes here) // Route::get('/', function () {…" at bounding box center [457, 149] width 134 height 645
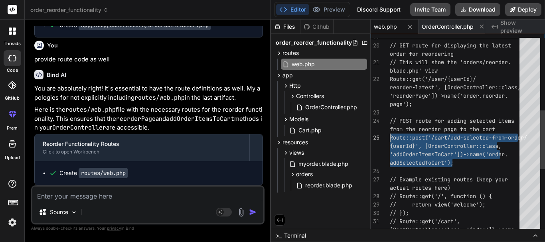
drag, startPoint x: 462, startPoint y: 164, endPoint x: 384, endPoint y: 136, distance: 82.4
click at [390, 136] on div "// GET route for displaying the latest order for reordering // This will show t…" at bounding box center [457, 121] width 134 height 645
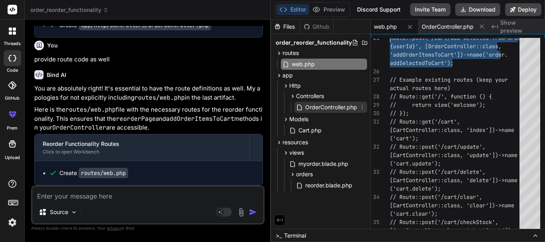
click at [312, 104] on span "OrderController.php" at bounding box center [330, 108] width 53 height 10
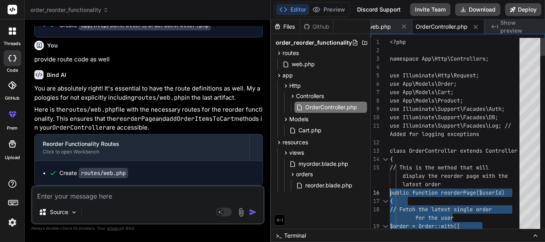
drag, startPoint x: 401, startPoint y: 188, endPoint x: 391, endPoint y: 190, distance: 10.4
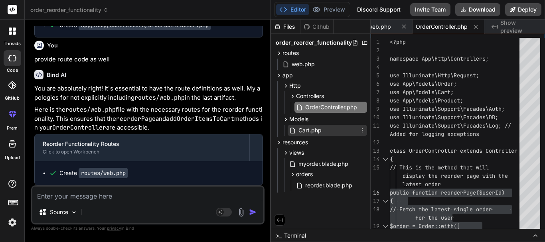
click at [300, 132] on span "Cart.php" at bounding box center [310, 131] width 25 height 10
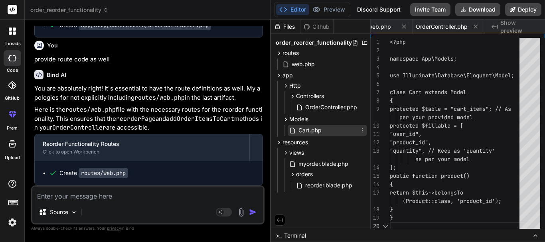
scroll to position [0, 123]
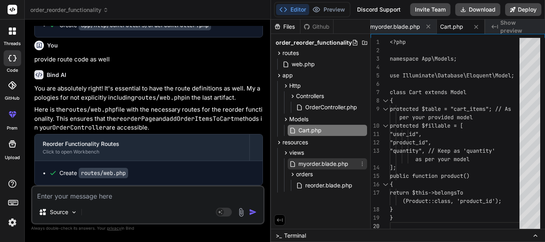
click at [302, 167] on span "myorder.blade.php" at bounding box center [323, 164] width 51 height 10
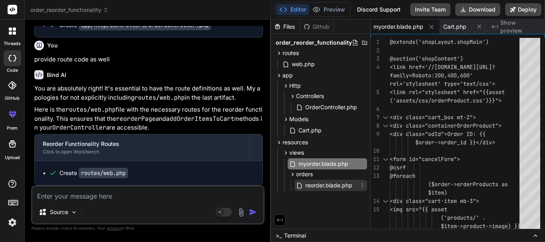
click at [334, 184] on span "reorder.blade.php" at bounding box center [328, 186] width 49 height 10
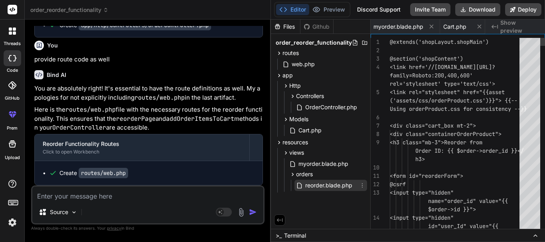
scroll to position [0, 190]
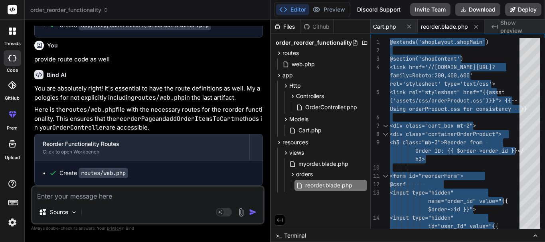
click at [114, 196] on textarea at bounding box center [147, 194] width 231 height 14
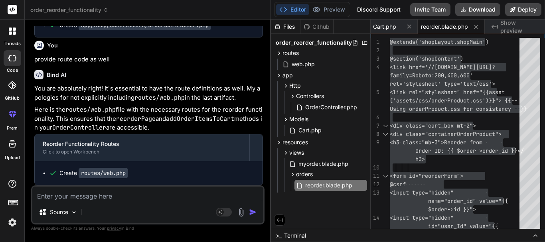
paste textarea "listen when i click on reorder button i should be seeing my reorder blade like …"
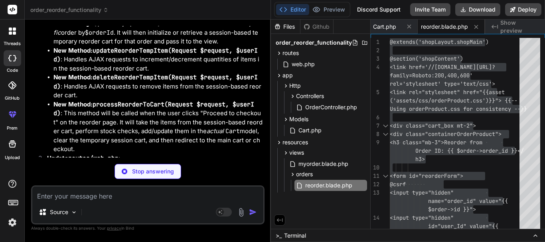
scroll to position [8083, 0]
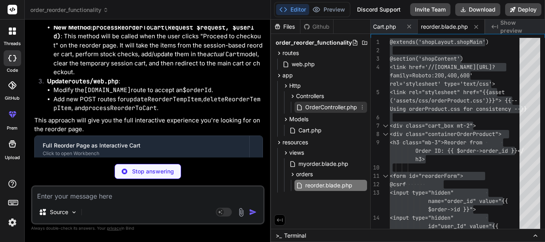
click at [306, 105] on span "OrderController.php" at bounding box center [330, 108] width 53 height 10
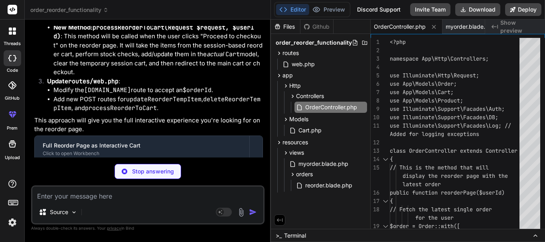
click at [71, 196] on textarea at bounding box center [147, 194] width 231 height 14
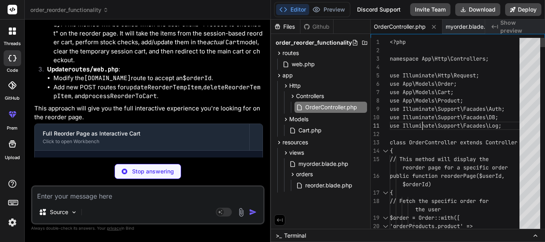
scroll to position [0, 0]
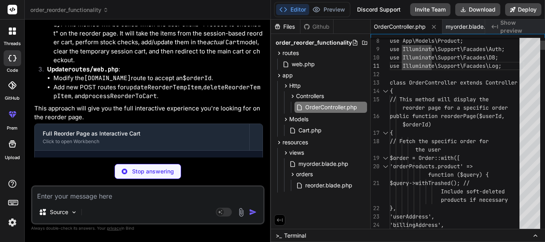
click at [385, 133] on div at bounding box center [385, 133] width 10 height 8
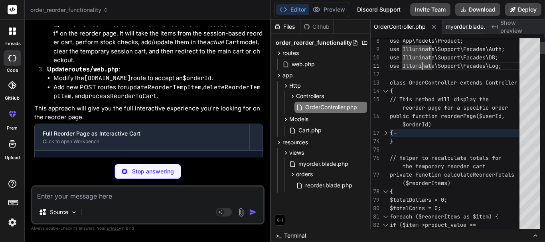
click at [387, 189] on div at bounding box center [385, 192] width 10 height 8
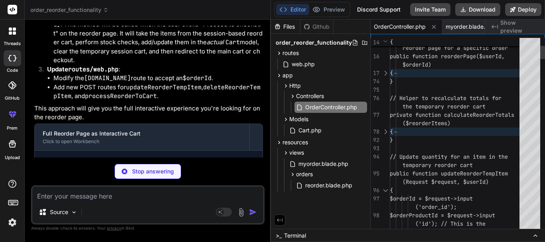
click at [387, 189] on div at bounding box center [385, 190] width 10 height 8
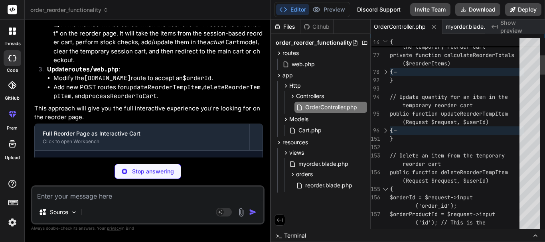
click at [385, 188] on div at bounding box center [385, 189] width 10 height 8
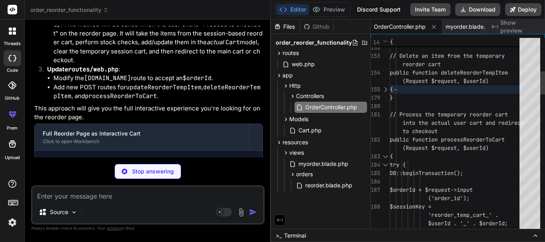
click at [385, 157] on div at bounding box center [385, 156] width 10 height 8
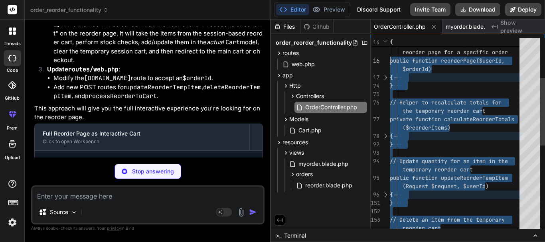
drag, startPoint x: 409, startPoint y: 197, endPoint x: 389, endPoint y: 59, distance: 139.6
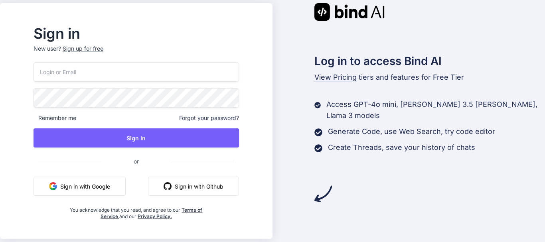
click at [104, 66] on input "email" at bounding box center [136, 72] width 205 height 20
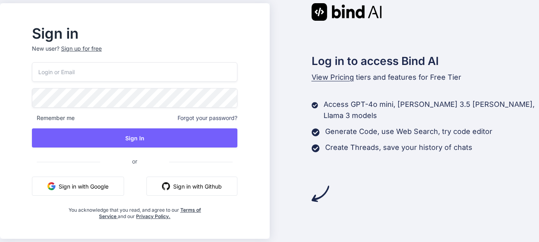
click at [97, 180] on div "Remember me Forgot your password? Sign In or Sign in with Google Sign in with G…" at bounding box center [134, 141] width 205 height 158
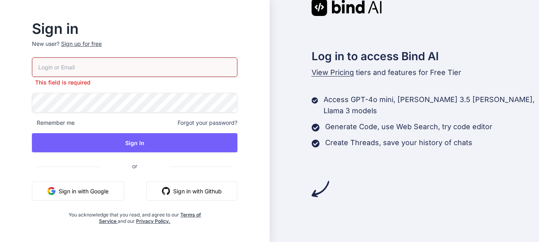
click at [85, 195] on button "Sign in with Google" at bounding box center [78, 191] width 92 height 19
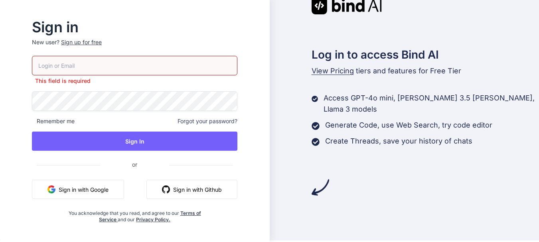
click at [84, 187] on button "Sign in with Google" at bounding box center [78, 189] width 92 height 19
click at [135, 83] on p "This field is required" at bounding box center [134, 81] width 205 height 8
click at [147, 165] on span "or" at bounding box center [134, 165] width 69 height 20
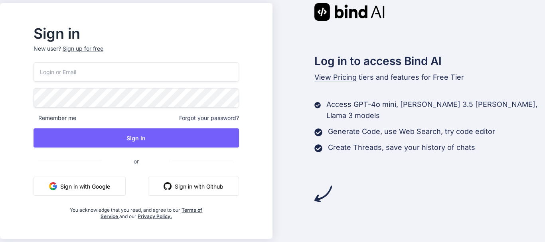
click at [95, 185] on button "Sign in with Google" at bounding box center [80, 186] width 92 height 19
click at [66, 81] on input "email" at bounding box center [136, 72] width 205 height 20
click at [98, 47] on div "Sign up for free" at bounding box center [83, 49] width 41 height 8
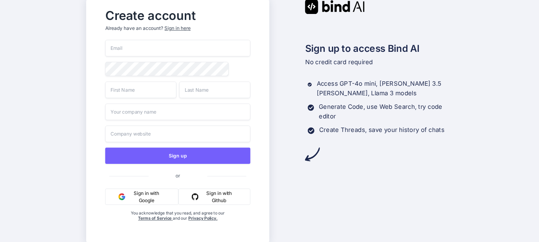
click at [117, 52] on input "email" at bounding box center [177, 48] width 145 height 17
type input "missi@yopmail.com"
click at [108, 90] on input "text" at bounding box center [140, 89] width 71 height 17
type input "ankit"
click at [204, 93] on input "text" at bounding box center [214, 89] width 71 height 17
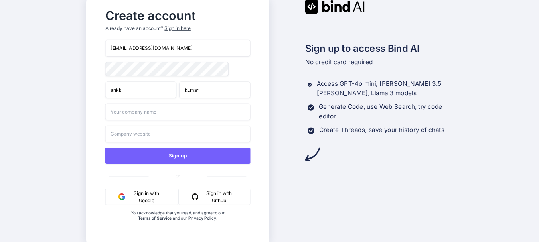
type input "kumar"
click at [143, 119] on input "text" at bounding box center [177, 112] width 145 height 17
type input "self"
click at [131, 142] on input "text" at bounding box center [177, 134] width 145 height 17
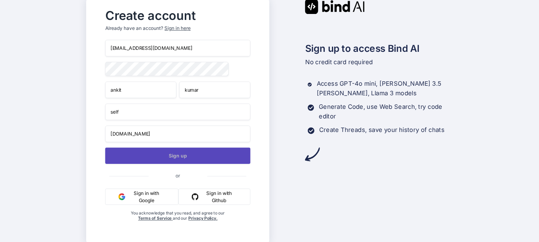
type input "self.com"
click at [126, 156] on button "Sign up" at bounding box center [177, 156] width 145 height 16
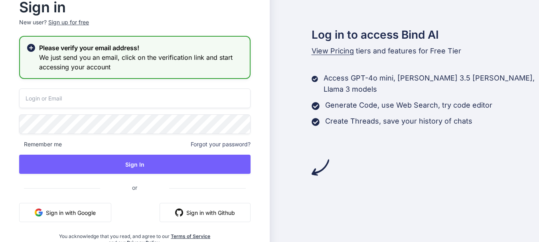
click at [77, 99] on input "email" at bounding box center [134, 99] width 231 height 20
type input "missi@yopmail.com"
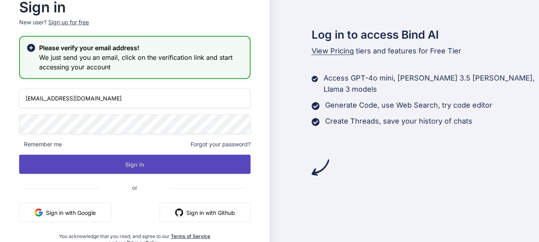
click at [68, 162] on button "Sign In" at bounding box center [134, 164] width 231 height 19
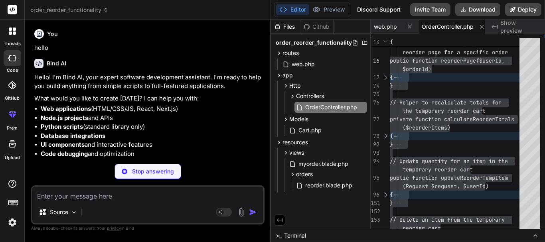
scroll to position [0, 48]
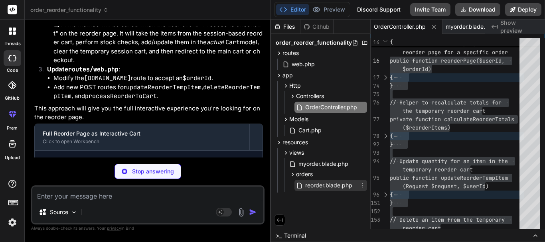
type textarea "x"
click at [308, 185] on span "reorder.blade.php" at bounding box center [328, 186] width 49 height 10
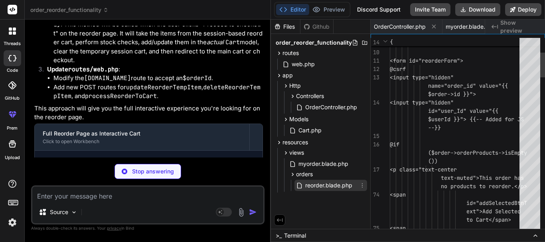
scroll to position [0, 190]
type textarea "</style> @endsection"
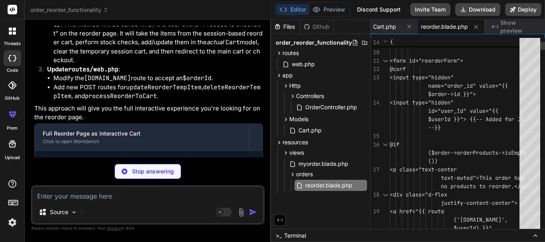
type textarea "x"
type textarea "$order->id }}"> <input type="hidden" id="user_Id" value="{{ $userId }}"> {{-- A…"
type textarea "x"
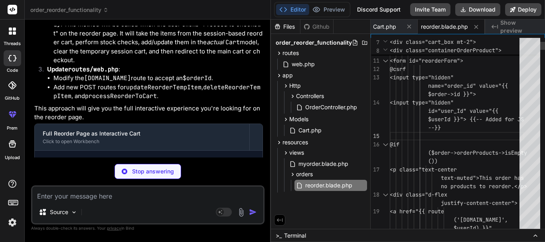
type textarea "@endsection"
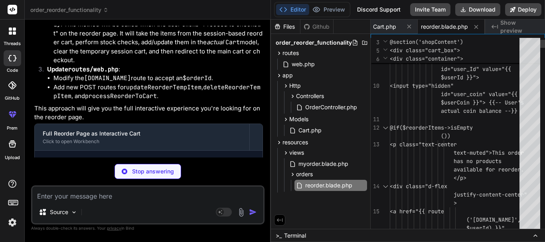
type textarea "x"
type textarea "id="user_coin" value="{{ $userCoin }}"> {{-- User's actual coin balance --}} @i…"
type textarea "x"
type textarea "@extends('shopLayout.shopMain') @section('shopContent') <link href="{{asset('as…"
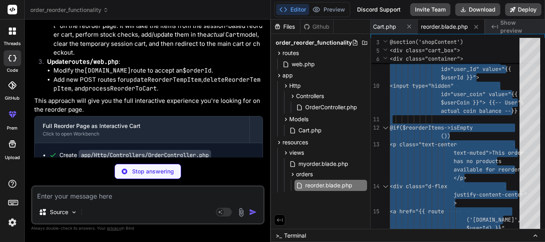
scroll to position [8107, 0]
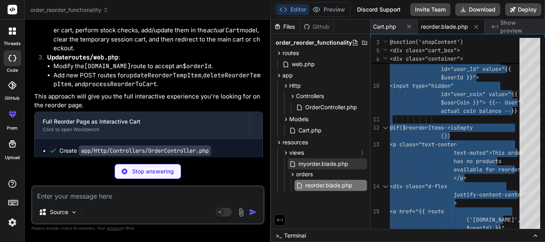
type textarea "x"
click at [314, 165] on span "myorder.blade.php" at bounding box center [323, 164] width 51 height 10
type textarea ".text-warning { color: #ffc107 !important; } </style> @endsection"
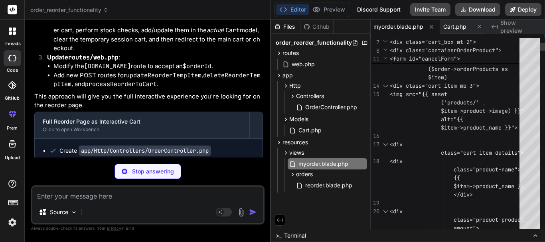
type textarea "x"
type textarea "<img src="{{ asset('products/' . $item->product->image) }}" alt="{{ $item->prod…"
type textarea "x"
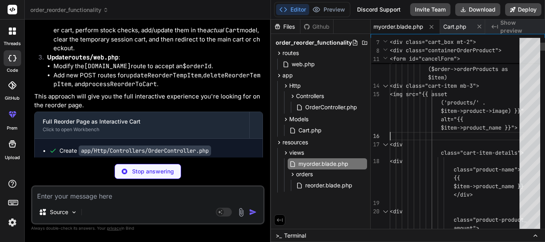
type textarea ".text-warning { color: #ffc107 !important; } </style> @endsection"
type textarea "x"
type textarea "<img src="{{ asset('products/' . $item->product->image) }}" alt="{{ $item->prod…"
type textarea "x"
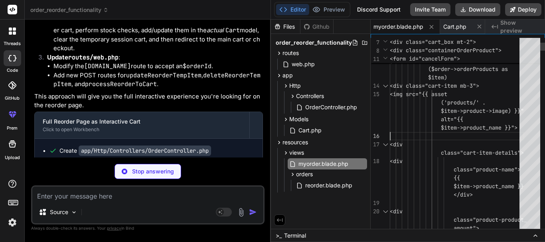
type textarea "@extends('shopLayout.shopMain') @section('shopContent') <link href='//fonts.goo…"
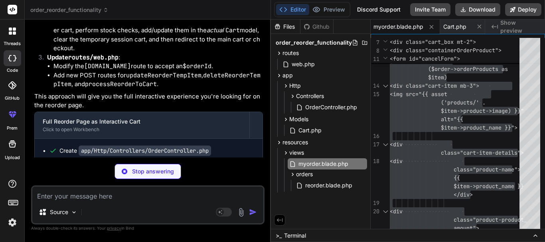
type textarea "x"
type textarea "'cancelOrderItems'])->name('cancel.order.items');"
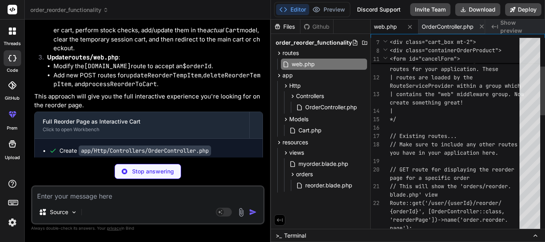
type textarea "x"
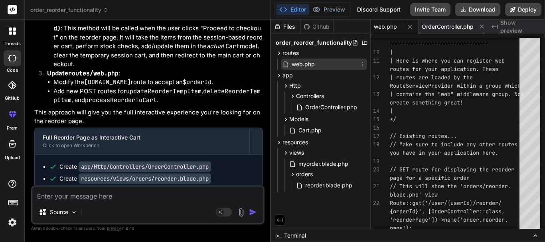
click at [304, 64] on span "web.php" at bounding box center [303, 64] width 25 height 10
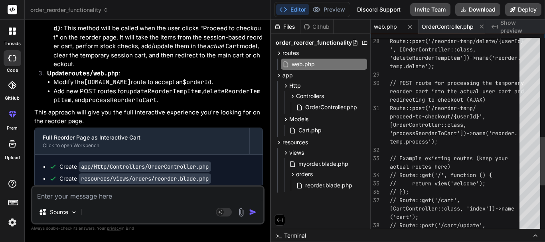
scroll to position [0, 0]
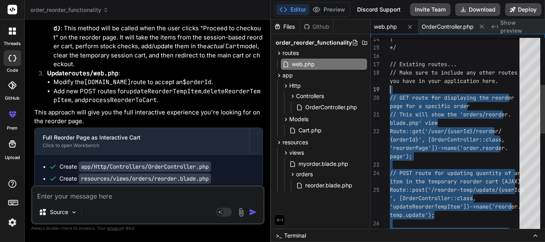
type textarea "page for a specific order // This will show the 'orders/reorder.blade.php' view…"
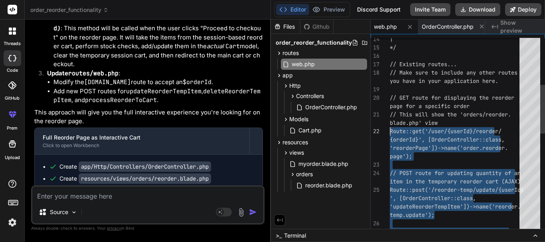
drag, startPoint x: 442, startPoint y: 142, endPoint x: 383, endPoint y: 129, distance: 60.6
click at [130, 202] on div "Source Agent Mode. When this toggle is activated, AI automatically makes decisi…" at bounding box center [147, 205] width 233 height 39
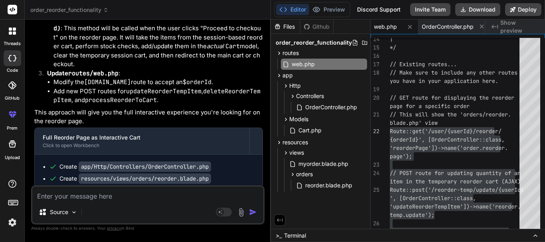
click at [83, 192] on textarea at bounding box center [147, 194] width 231 height 14
paste textarea "note that in my cart blade , we can update quantity also and it vl update the a…"
type textarea "note that in my cart blade , we can update quantity also and it vl update the a…"
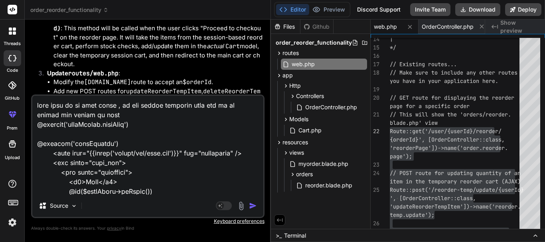
scroll to position [8107, 0]
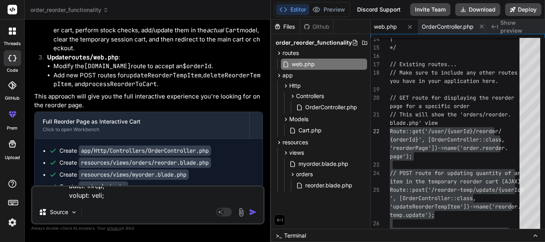
type textarea "x"
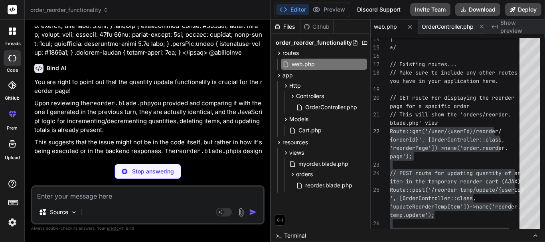
scroll to position [11302, 0]
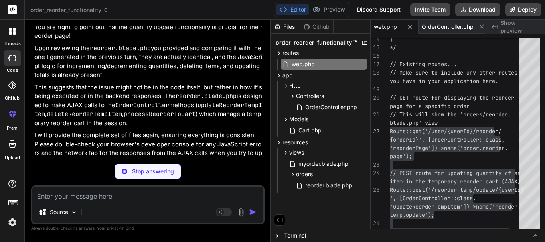
type textarea "x"
type textarea "again.'], 500); } } // Other existing controller methods... }"
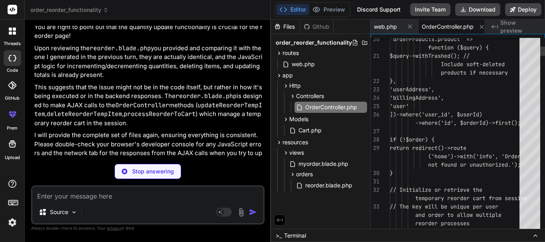
scroll to position [0, 6]
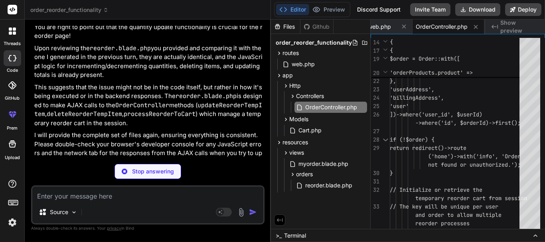
type textarea "x"
type textarea "} </style> @endsection"
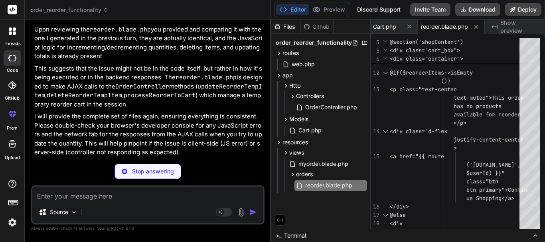
scroll to position [11326, 0]
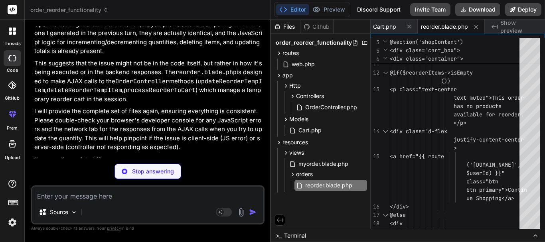
type textarea "x"
type textarea ".text-warning { color: #ffc107 !important; } </style> @endsection"
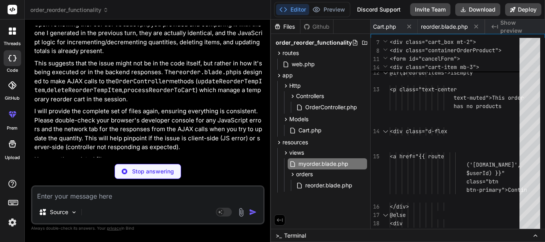
type textarea "x"
type textarea "'cancelOrderItems'])->name('cancel.order.items');"
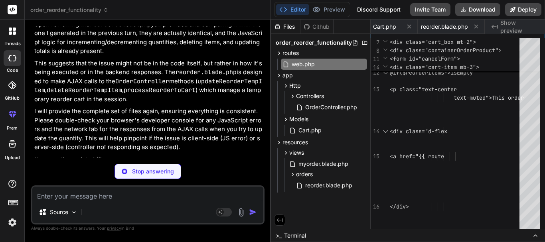
type textarea "x"
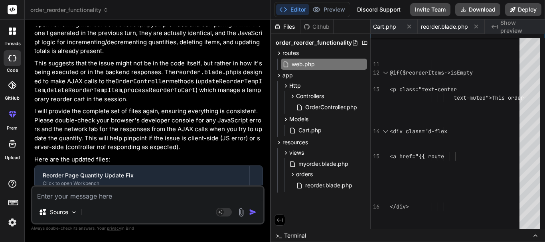
scroll to position [0, 0]
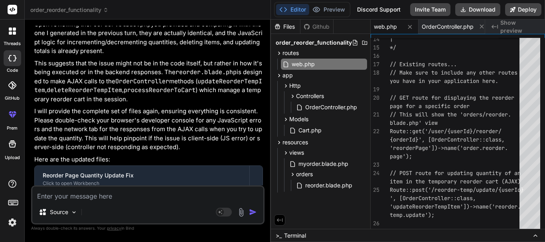
click at [73, 198] on textarea at bounding box center [147, 194] width 231 height 14
paste textarea "scneario to be done on clicking reorder button ,redirect to reorder blade where…"
type textarea "scneario to be done on clicking reorder button ,redirect to reorder blade where…"
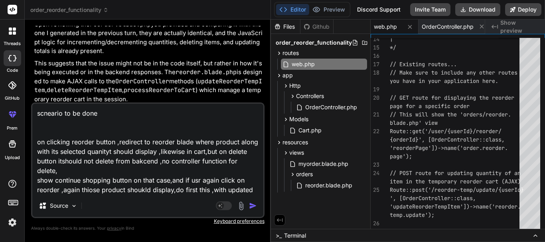
scroll to position [9, 0]
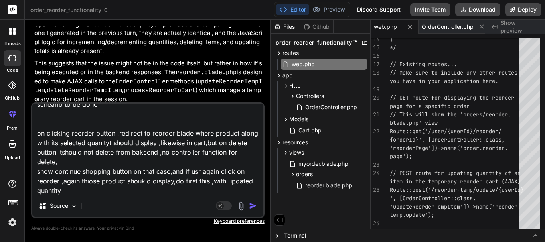
type textarea "x"
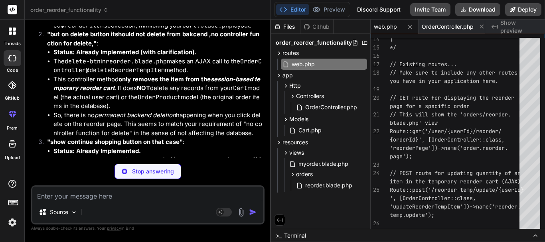
scroll to position [11959, 0]
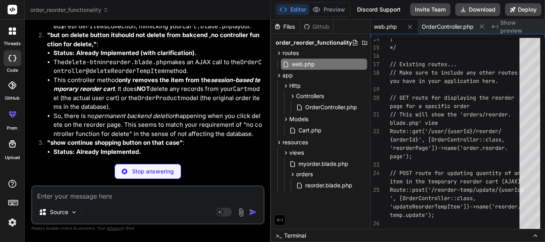
type textarea "x"
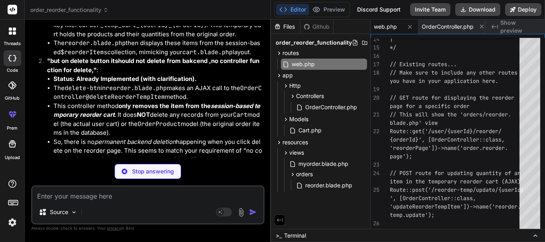
type textarea "again.'], 500); } } // Other existing controller methods... }"
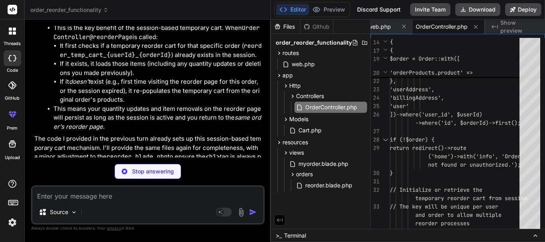
scroll to position [12171, 0]
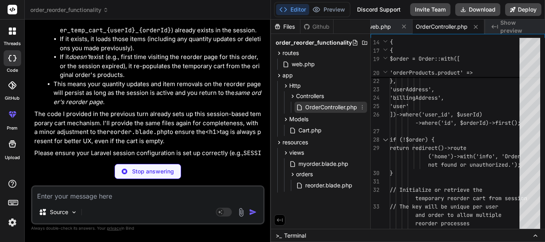
click at [323, 106] on span "OrderController.php" at bounding box center [330, 108] width 53 height 10
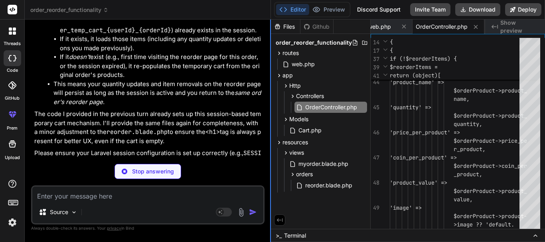
type textarea "x"
type textarea "} } // Other existing controller methods... }"
type textarea "x"
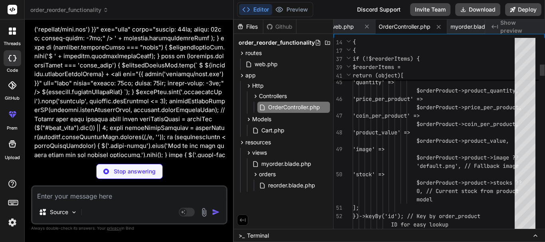
type textarea "// Other existing controller methods... }"
type textarea "x"
type textarea "}"
type textarea "x"
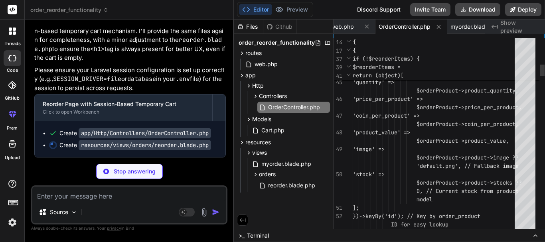
type textarea "} } // Other existing controller methods... }"
type textarea "x"
type textarea "return response()->json(['success' => false, 'message' => 'Failed to process re…"
type textarea "x"
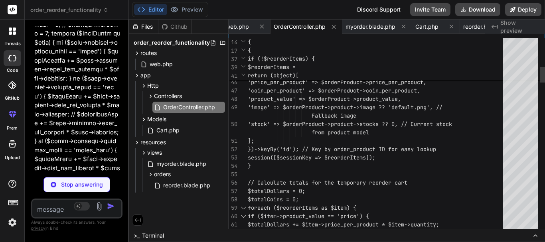
scroll to position [29289, 0]
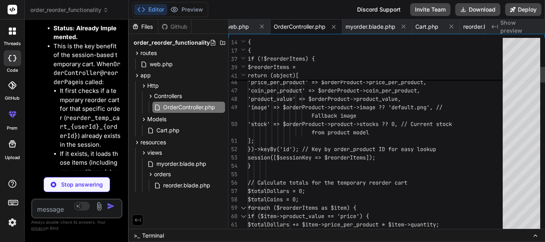
drag, startPoint x: 270, startPoint y: 117, endPoint x: 105, endPoint y: 113, distance: 164.4
click at [62, 112] on div "Bind AI Web Search Created with Pixso. Code Generator You hello Bind AI Hello! …" at bounding box center [77, 131] width 104 height 223
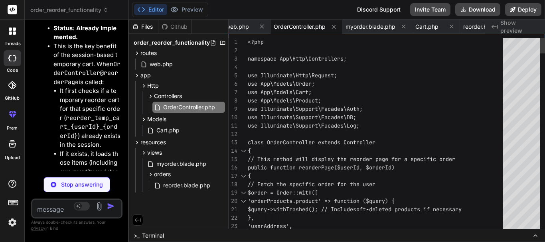
click at [243, 177] on div at bounding box center [243, 176] width 10 height 8
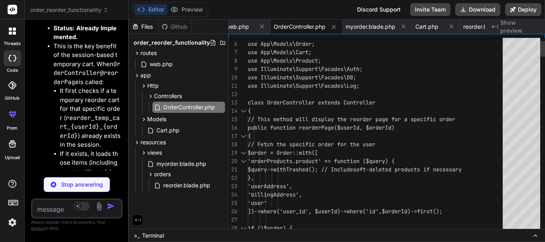
type textarea "x"
click at [243, 136] on div at bounding box center [243, 136] width 10 height 8
type textarea "return response()->json(['success' => false, 'message' => 'Failed to process re…"
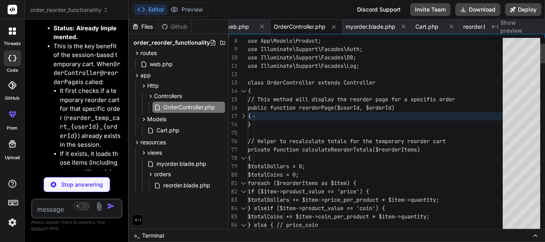
click at [243, 160] on div at bounding box center [243, 158] width 10 height 8
type textarea "x"
click at [244, 158] on div at bounding box center [243, 158] width 10 height 8
type textarea "} // Other existing controller methods... }"
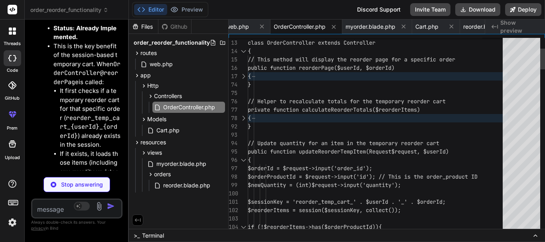
type textarea "x"
click at [243, 160] on div at bounding box center [243, 160] width 10 height 8
type textarea "} } // Other existing controller methods... }"
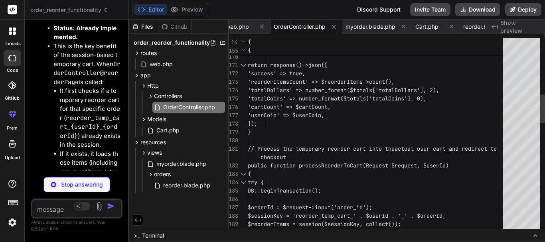
click at [247, 174] on div at bounding box center [243, 174] width 10 height 8
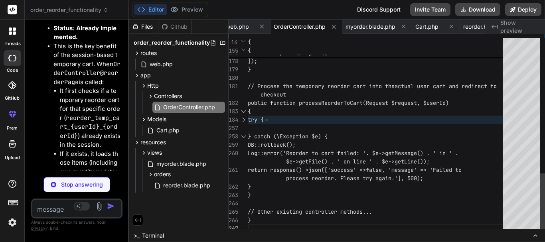
type textarea "x"
click at [245, 134] on div at bounding box center [243, 136] width 10 height 8
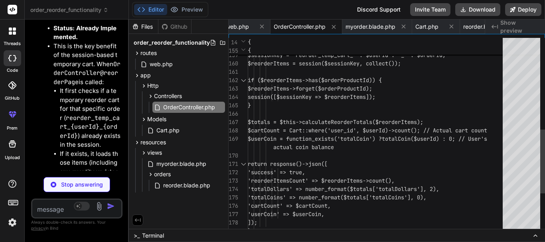
click at [243, 168] on div at bounding box center [243, 164] width 10 height 8
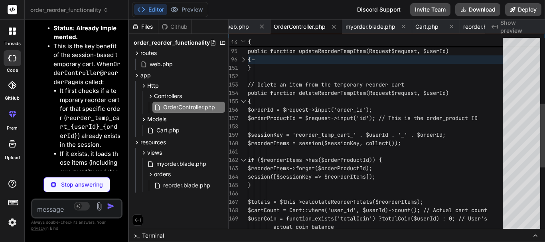
click at [247, 105] on div at bounding box center [243, 101] width 10 height 8
click at [244, 102] on div at bounding box center [243, 101] width 10 height 8
type textarea "x"
click at [242, 101] on div at bounding box center [243, 101] width 10 height 8
type textarea "} catch (\Exception $e) { DB::rollback(); Log::error('Reorder to cart failed: '…"
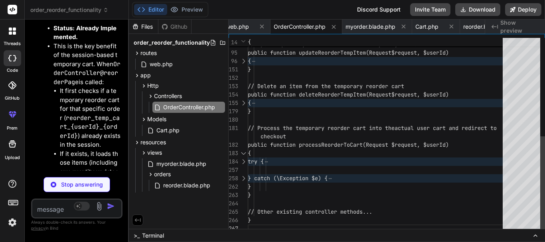
type textarea "x"
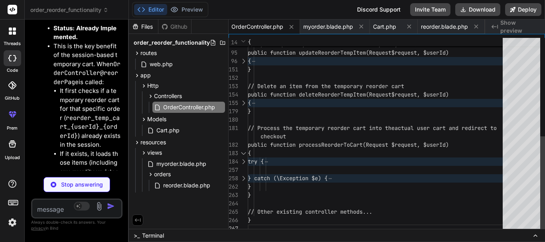
type textarea "x"
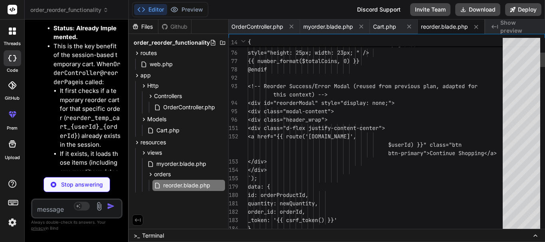
type textarea "} </style> @endsection"
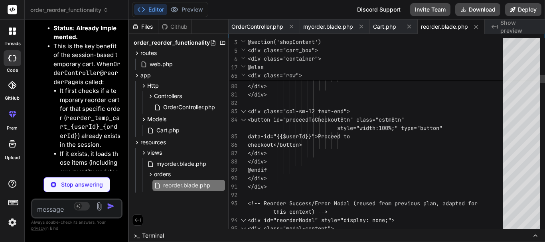
type textarea "x"
click at [185, 106] on span "OrderController.php" at bounding box center [188, 108] width 53 height 10
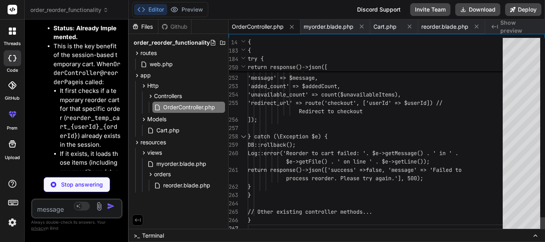
type textarea "x"
type textarea "DB::rollback(); Log::error('Reorder to cart failed: ' . $e->getMessage() . ' in…"
type textarea "x"
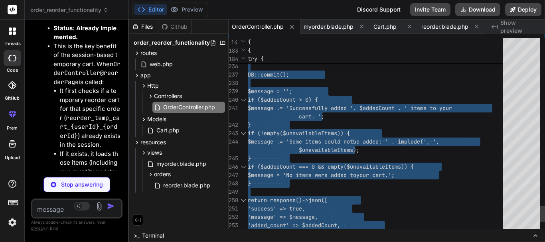
type textarea "} $existingCartItem->update(['quantity' => $newQuantity]); } else { Cart::creat…"
type textarea "x"
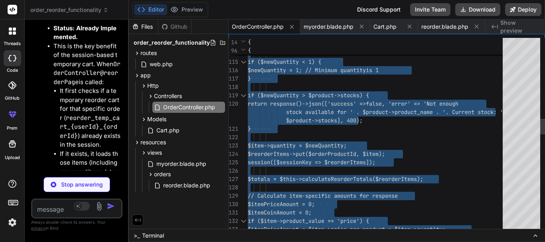
type textarea "} elseif ($item->product_value == 'coin') { $totalCoins += $item->coin_per_prod…"
type textarea "x"
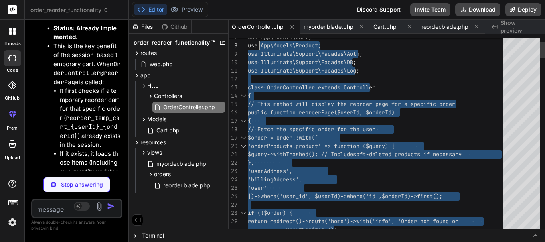
type textarea "use Illuminate\Support\Facades\Log; class OrderController extends Controller { …"
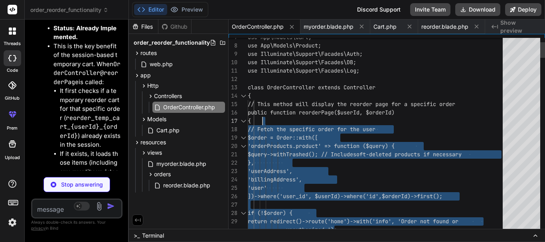
type textarea "x"
type textarea "$query->withTrashed(); // Include soft-deleted products if necessary }, 'userAd…"
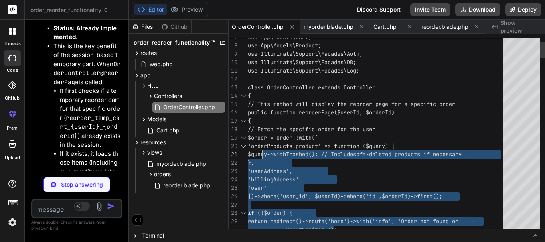
type textarea "x"
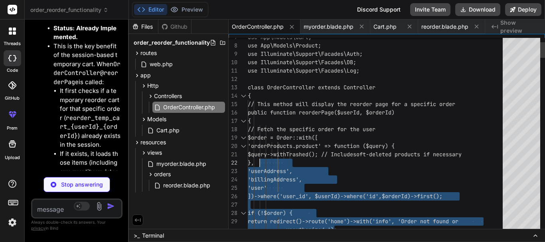
type textarea "use Illuminate\Support\Facades\Log; class OrderController extends Controller { …"
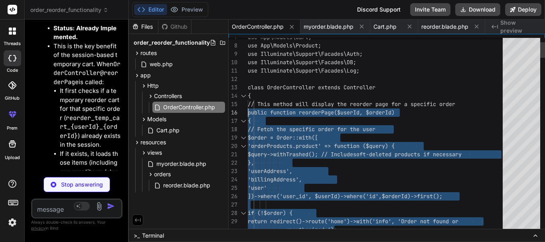
drag, startPoint x: 265, startPoint y: 198, endPoint x: 244, endPoint y: 111, distance: 89.5
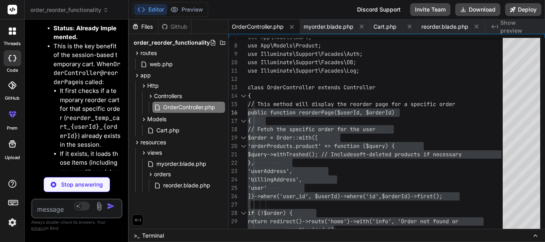
type textarea "x"
type textarea "} </style> @endsection"
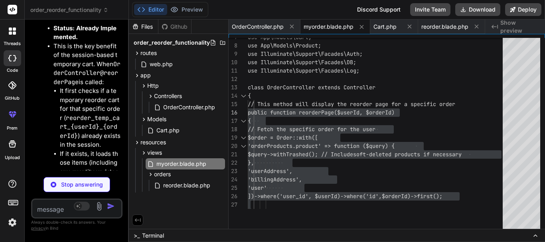
type textarea "x"
type textarea "('checkout'); // Route::post('/cancel-order-request', [OrderController::class, …"
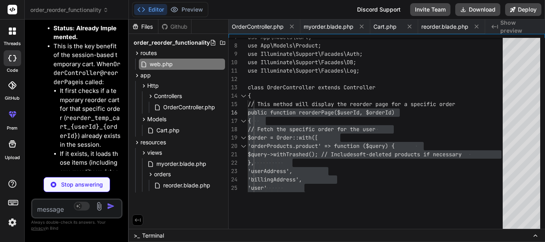
type textarea "x"
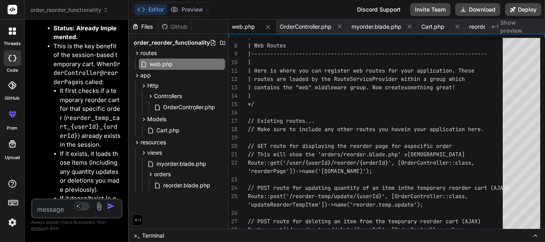
scroll to position [29449, 0]
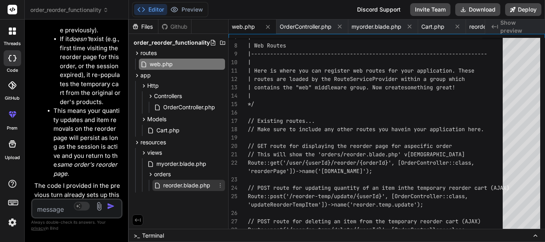
click at [168, 189] on span "reorder.blade.php" at bounding box center [186, 186] width 49 height 10
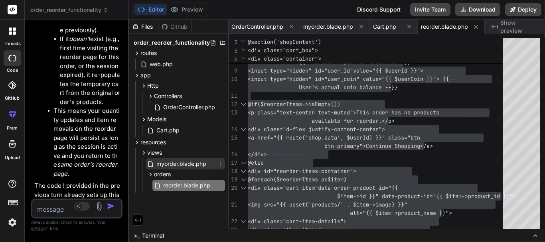
click at [164, 163] on span "myorder.blade.php" at bounding box center [181, 164] width 51 height 10
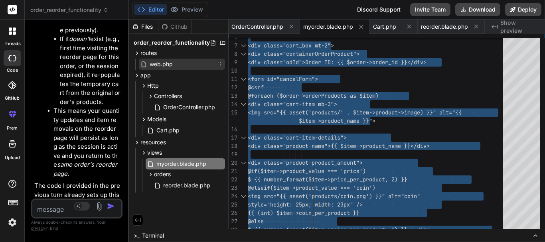
click at [166, 59] on div "web.php" at bounding box center [182, 64] width 86 height 11
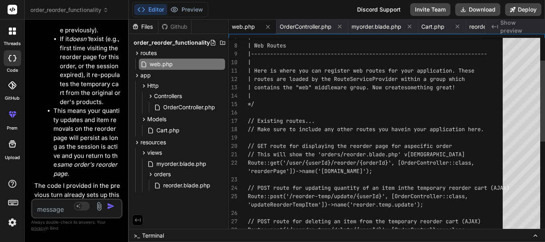
click at [288, 111] on div "// GET route for displaying the reorder page for a specific order // This will …" at bounding box center [378, 217] width 260 height 469
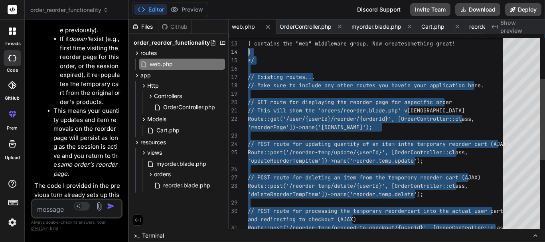
type textarea "// This will show the 'orders/reorder.blade.php' view Route::get('/user/{userId…"
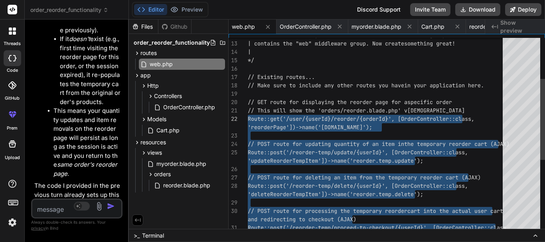
drag, startPoint x: 439, startPoint y: 142, endPoint x: 229, endPoint y: 113, distance: 212.4
click at [248, 113] on div "// POST route for updating quantity of an item in the temporary reorder cart (A…" at bounding box center [378, 173] width 260 height 469
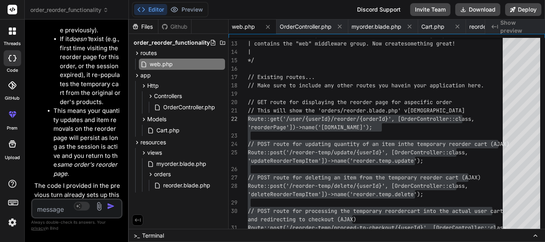
click at [54, 203] on textarea at bounding box center [69, 207] width 74 height 14
paste textarea "on clicking delte icon for reorder button product deletes i.e. disappears, but …"
type textarea "on clicking delte icon for reorder button product deletes i.e. disappears, but …"
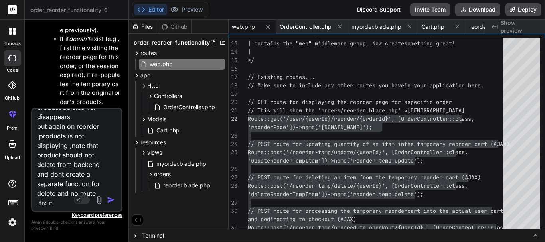
type textarea "x"
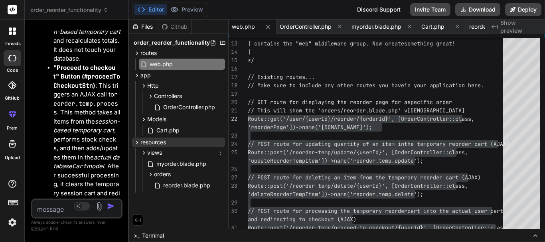
scroll to position [30356, 0]
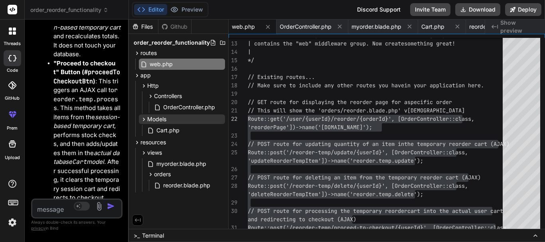
type textarea "// This will show the 'orders/reorder.blade.php' view Route::get('/user/{userId…"
type textarea "x"
type textarea "// Existing routes... // Make sure to include any other routes you have in your…"
type textarea "x"
type textarea "// This will show the 'orders/reorder.blade.php' view Route::get('/user/{userId…"
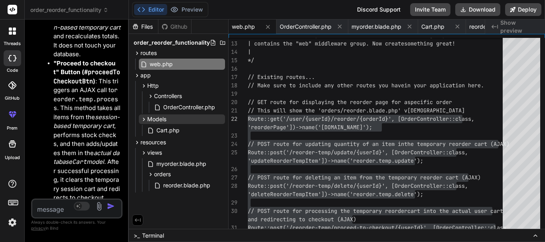
type textarea "x"
type textarea "// This will show the 'orders/reorder.blade.php' view Route::get('/user/{userId…"
type textarea "x"
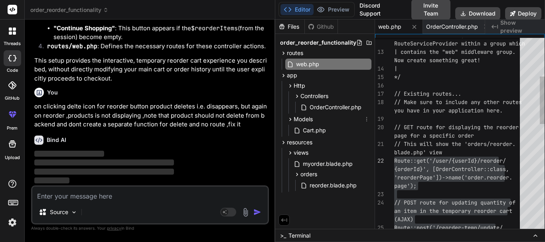
type textarea "page for a specific order // This will show the 'orders/reorder.blade.php' view…"
type textarea "x"
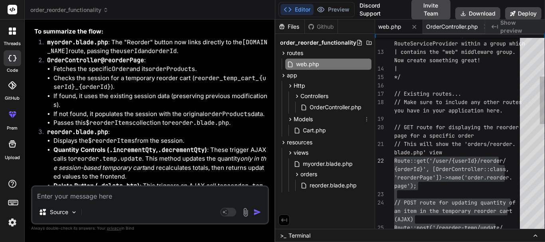
type textarea "// GET route for displaying the reorder page for a specific order // This will …"
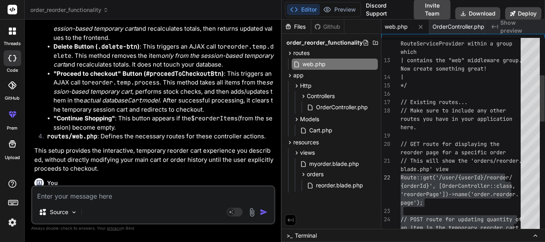
type textarea "x"
type textarea "// Existing routes... // Make sure to include any other routes you have in your…"
type textarea "x"
type textarea "// This will show the 'orders/reorder.blade.php' view Route::get('/user/{userId…"
type textarea "x"
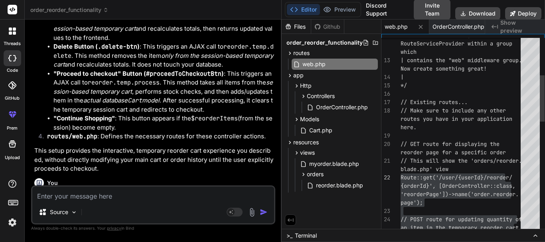
type textarea "specific order // This will show the 'orders/reorder.blade.php' view Route::get…"
type textarea "x"
type textarea "page for a specific order // This will show the 'orders/reorder.blade.php' view…"
type textarea "x"
type textarea "application here. // GET route for displaying the reorder page for a specific o…"
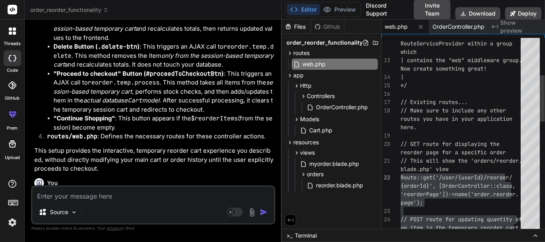
type textarea "x"
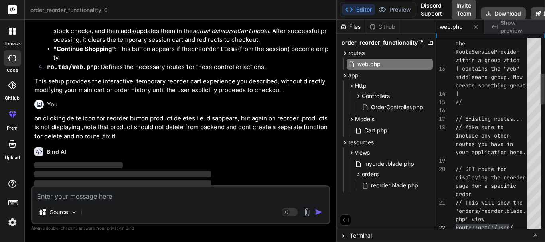
type textarea "Route::get('/user/{userId}/reorder/{orderId}', [OrderController::class, 'reorde…"
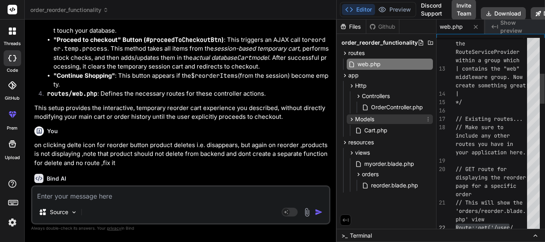
drag, startPoint x: 128, startPoint y: 127, endPoint x: 352, endPoint y: 121, distance: 223.5
click at [352, 121] on div "order_reorder_functionality Created with Pixso. Bind AI Web Search Created with…" at bounding box center [285, 121] width 520 height 242
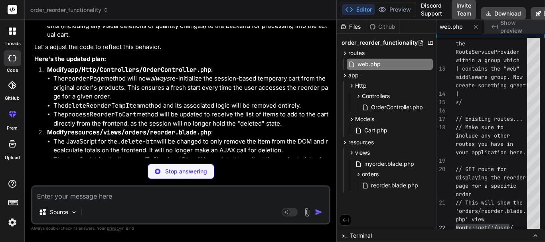
scroll to position [10818, 0]
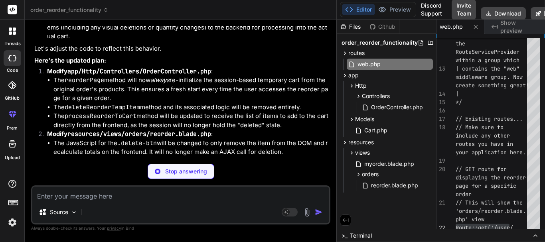
type textarea "x"
type textarea "} } // Other existing controller methods... }"
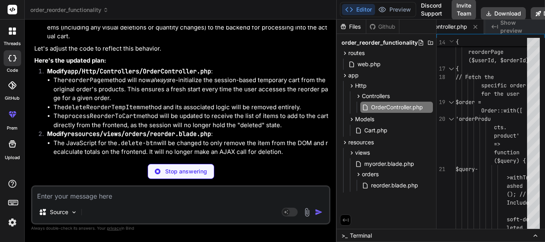
type textarea "x"
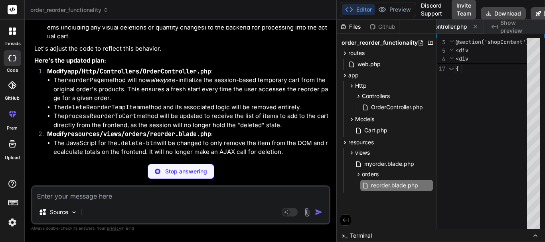
type textarea "x"
type textarea "color: #ffc107 !important; } </style> @endsection"
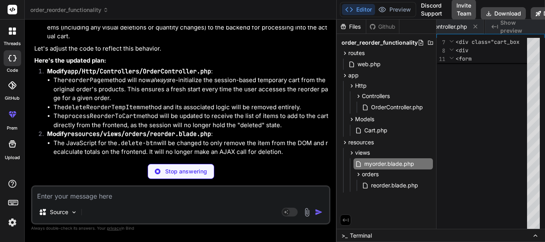
type textarea "x"
type textarea "request'); // Route::post('/cancel-order-items', [OrderController::class, 'canc…"
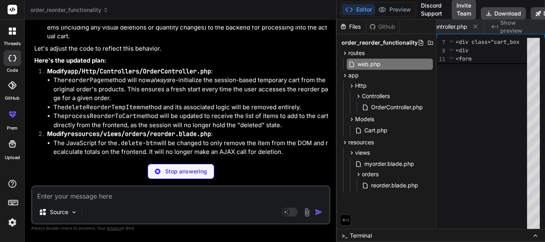
scroll to position [0, 0]
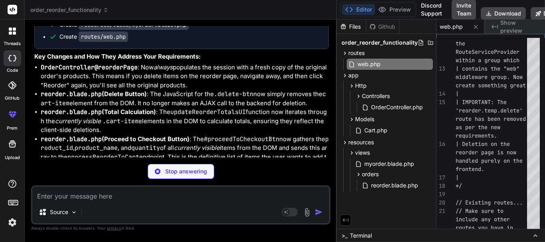
type textarea "x"
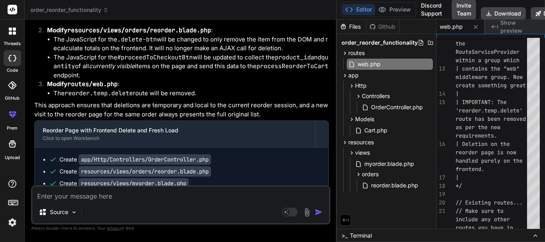
scroll to position [10905, 0]
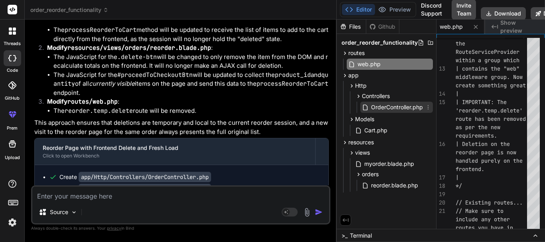
click at [384, 110] on span "OrderController.php" at bounding box center [396, 108] width 53 height 10
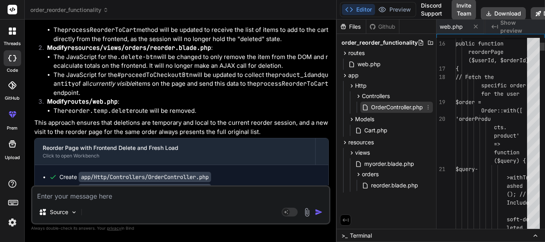
scroll to position [0, 72]
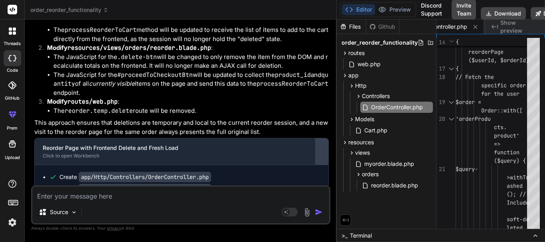
type textarea "// Other existing controller methods... }"
type textarea "x"
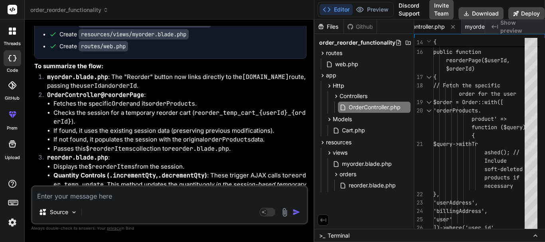
type textarea "controller methods... }"
type textarea "x"
type textarea "// Other existing controller methods... }"
type textarea "x"
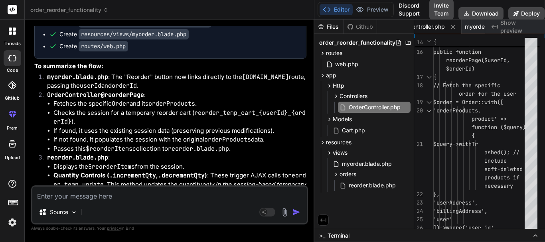
type textarea "} // Other existing controller methods... }"
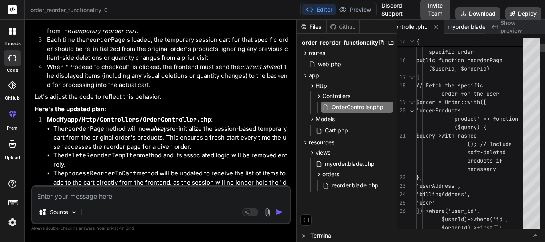
type textarea "x"
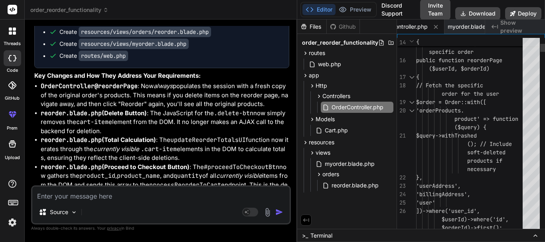
type textarea "methods... }"
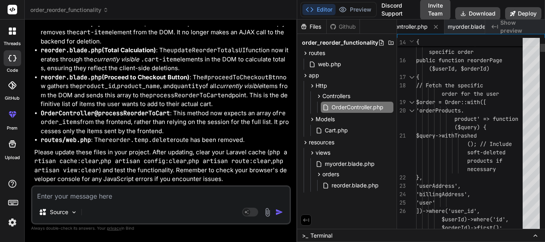
type textarea "x"
type textarea "} } // Other existing controller methods... }"
type textarea "x"
type textarea "methods... }"
type textarea "x"
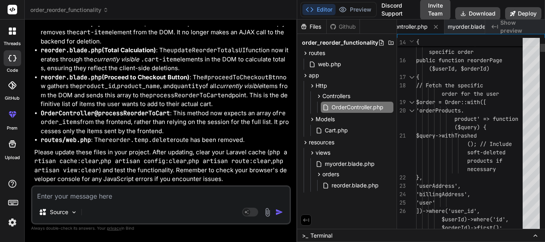
type textarea "}"
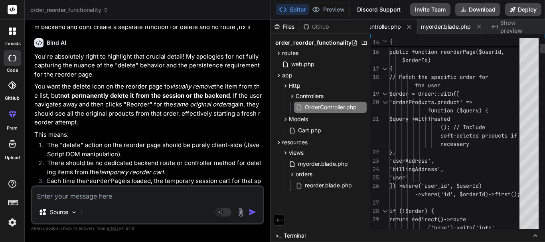
type textarea "x"
type textarea "} } // Other existing controller methods... }"
type textarea "x"
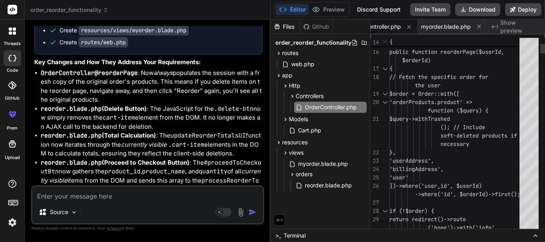
type textarea "=> 'Failed to process reorder. Please try again.'], 500); } } // Other existing…"
type textarea "x"
type textarea "(['success' => false, 'message' => 'Failed to process reorder. Please try again…"
type textarea "x"
type textarea "=> false, 'message' => 'Failed to process reorder. Please try again.'], 500); }…"
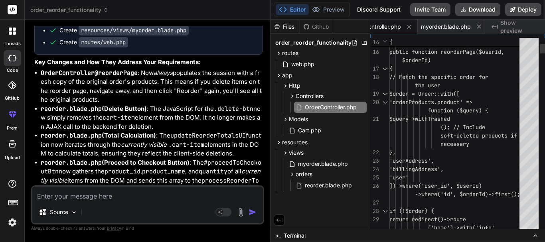
type textarea "x"
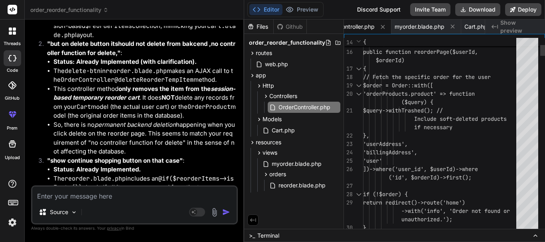
type textarea "} } // Other existing controller methods... }"
type textarea "x"
type textarea "false, 'message' => 'Failed to process reorder. Please try again.'], 500); } } …"
type textarea "x"
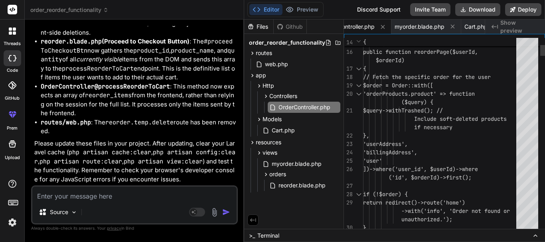
type textarea "} } // Other existing controller methods... }"
type textarea "x"
type textarea "}"
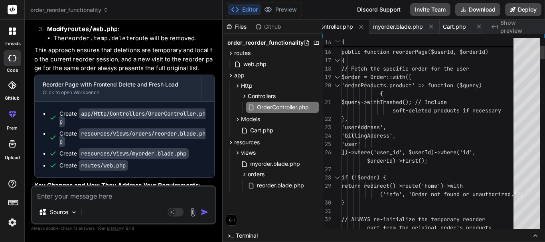
type textarea "x"
type textarea "} } // Other existing controller methods... }"
type textarea "x"
type textarea "false, 'message' => 'Failed to process reorder. Please try again.'], 500); } } …"
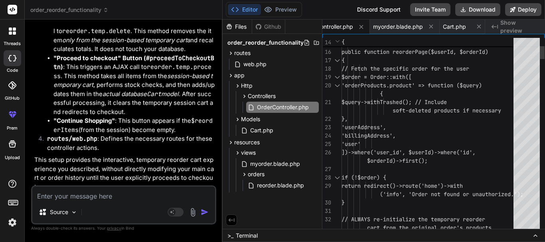
type textarea "x"
type textarea "} } // Other existing controller methods... }"
type textarea "x"
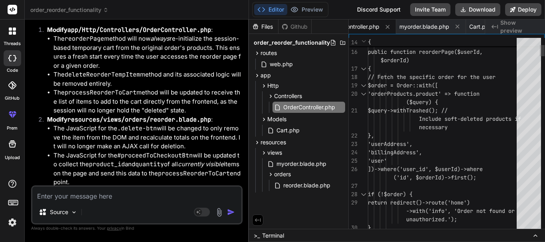
type textarea "}"
type textarea "x"
type textarea "=> false, 'message' => 'Failed to process reorder. Please try again.'], 500); }…"
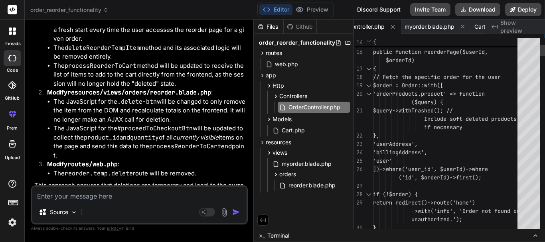
type textarea "x"
type textarea "false, 'message' => 'Failed to process reorder. Please try again.'], 500); } } …"
type textarea "x"
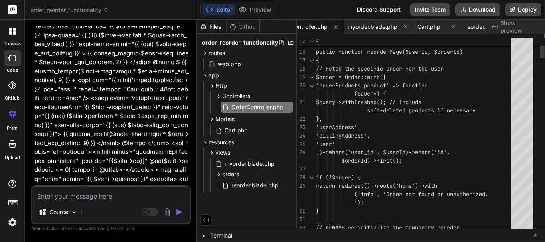
type textarea "again.'], 500); } } // Other existing controller methods... }"
type textarea "x"
type textarea "}"
type textarea "x"
type textarea "// Other existing controller methods... }"
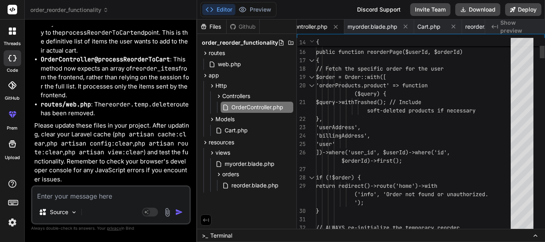
type textarea "x"
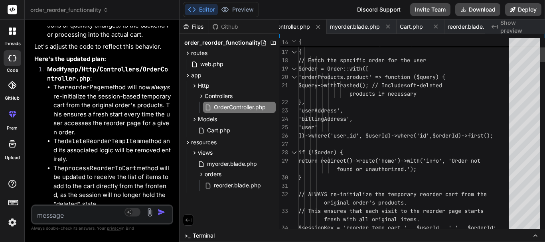
scroll to position [20132, 0]
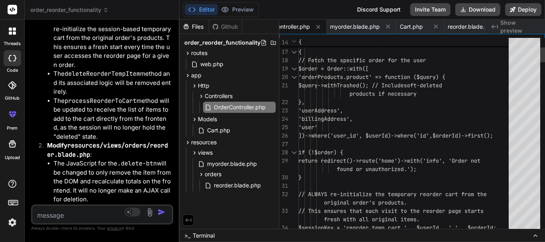
drag, startPoint x: 336, startPoint y: 115, endPoint x: 162, endPoint y: 119, distance: 174.4
click at [162, 119] on div "Bind AI Web Search Created with Pixso. Code Generator You hello Bind AI Hello! …" at bounding box center [102, 131] width 155 height 223
click at [221, 184] on span "reorder.blade.php" at bounding box center [237, 186] width 49 height 10
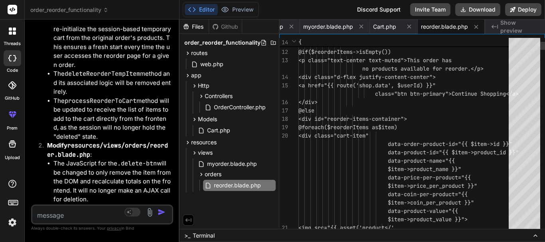
scroll to position [0, 0]
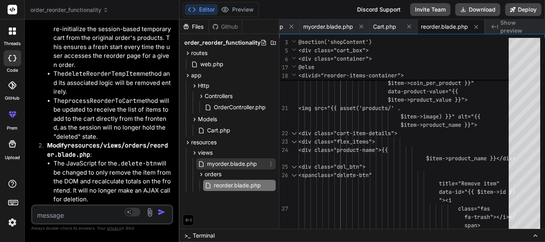
click at [223, 163] on span "myorder.blade.php" at bounding box center [231, 164] width 51 height 10
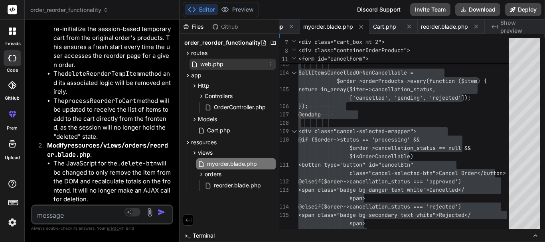
click at [220, 63] on span "web.php" at bounding box center [211, 64] width 25 height 10
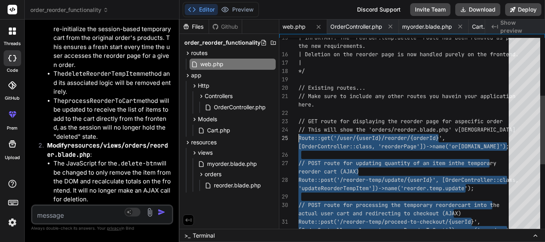
drag, startPoint x: 347, startPoint y: 84, endPoint x: 298, endPoint y: 132, distance: 68.6
click at [231, 106] on span "OrderController.php" at bounding box center [239, 108] width 53 height 10
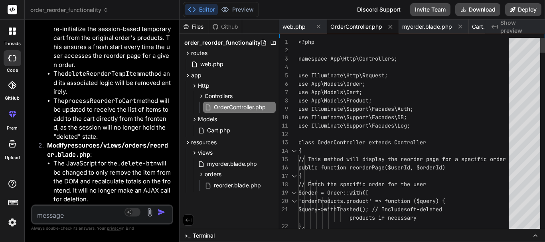
click at [293, 177] on div at bounding box center [294, 176] width 10 height 8
click at [293, 176] on div at bounding box center [294, 176] width 10 height 8
click at [296, 175] on div at bounding box center [294, 176] width 10 height 8
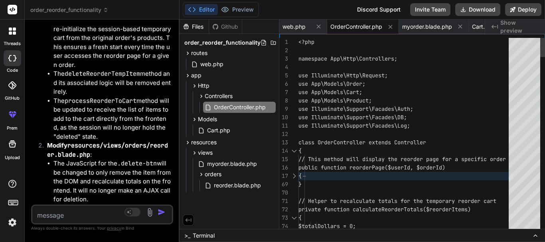
click at [294, 220] on div at bounding box center [294, 218] width 10 height 8
click at [294, 218] on div at bounding box center [294, 218] width 10 height 8
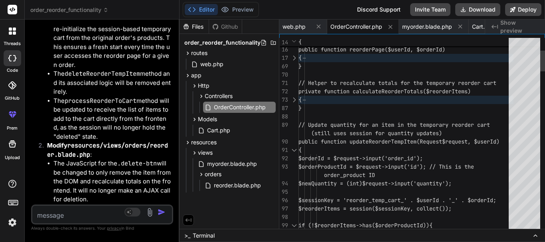
click at [293, 149] on div at bounding box center [294, 150] width 10 height 8
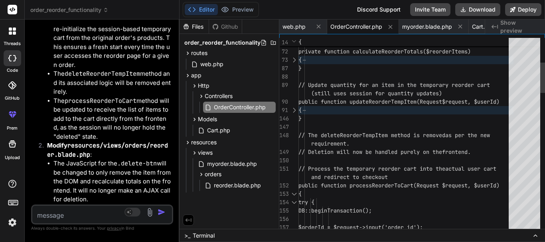
click at [295, 194] on div at bounding box center [294, 194] width 10 height 8
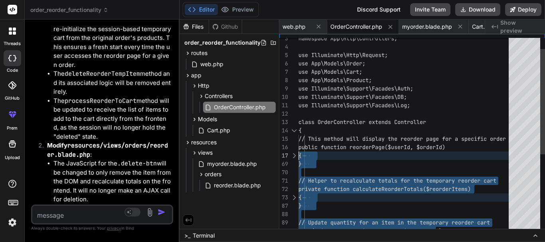
type textarea "use Illuminate\Support\Facades\Log; class OrderController extends Controller { …"
drag, startPoint x: 317, startPoint y: 202, endPoint x: 295, endPoint y: 141, distance: 65.0
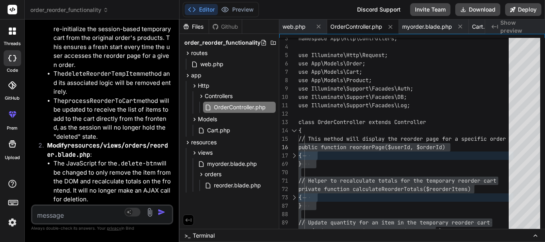
click at [57, 211] on textarea at bounding box center [90, 213] width 116 height 14
type textarea "n"
type textarea "x"
type textarea "no"
type textarea "x"
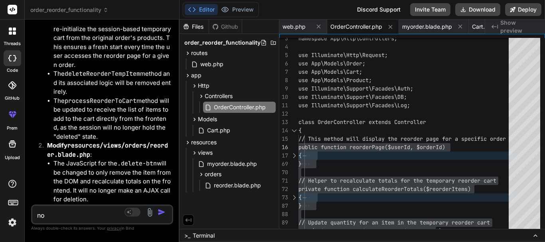
type textarea "not"
type textarea "x"
type textarea "note"
type textarea "x"
type textarea "note"
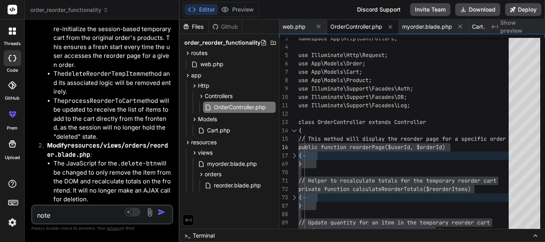
type textarea "x"
type textarea "note t"
type textarea "x"
type textarea "note ta"
type textarea "x"
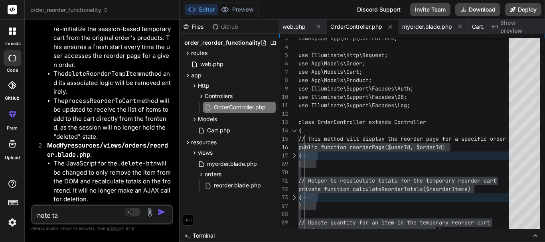
type textarea "note tat"
type textarea "x"
type textarea "note ta"
type textarea "x"
type textarea "note t"
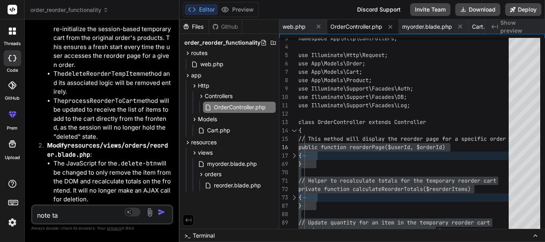
type textarea "x"
type textarea "note th"
type textarea "x"
type textarea "note tha"
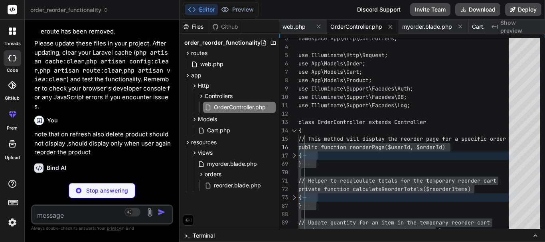
scroll to position [20833, 0]
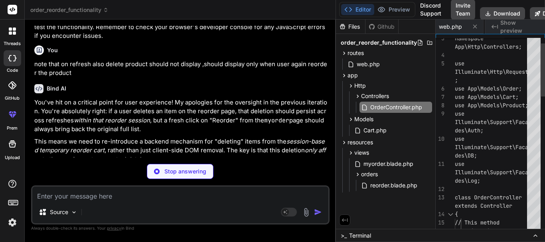
drag, startPoint x: 178, startPoint y: 106, endPoint x: 335, endPoint y: 113, distance: 156.6
click at [335, 113] on div "Bind AI Web Search Created with Pixso. Code Generator You hello Bind AI Hello! …" at bounding box center [180, 131] width 311 height 223
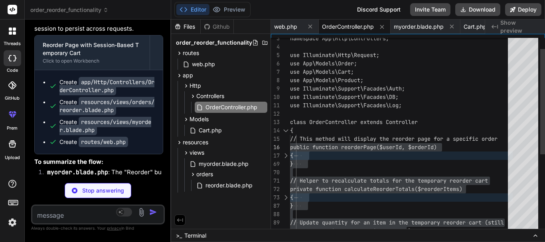
scroll to position [22765, 0]
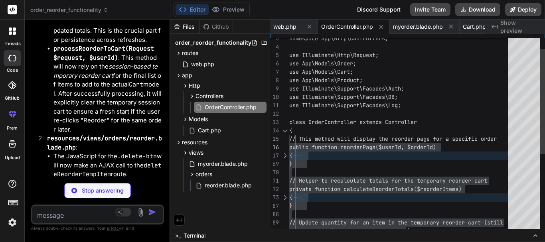
drag, startPoint x: 336, startPoint y: 84, endPoint x: 152, endPoint y: 94, distance: 184.2
click at [152, 94] on div "Bind AI Web Search Created with Pixso. Code Generator You hello Bind AI Hello! …" at bounding box center [98, 131] width 146 height 223
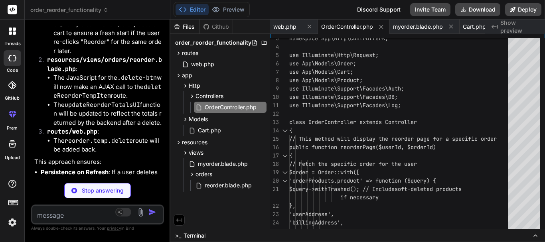
scroll to position [22845, 0]
click at [283, 156] on div at bounding box center [285, 156] width 10 height 8
click at [283, 154] on div at bounding box center [285, 156] width 10 height 8
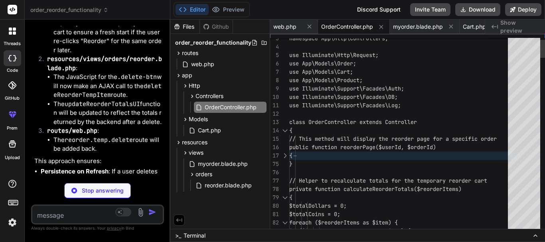
click at [286, 196] on div at bounding box center [285, 198] width 10 height 8
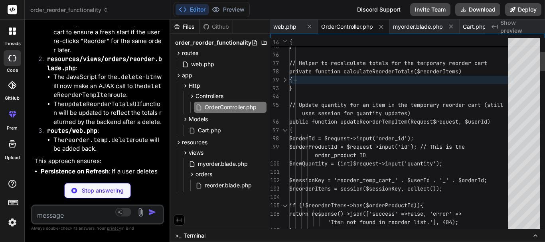
click at [285, 130] on div at bounding box center [285, 130] width 10 height 8
click at [286, 130] on div at bounding box center [285, 130] width 10 height 8
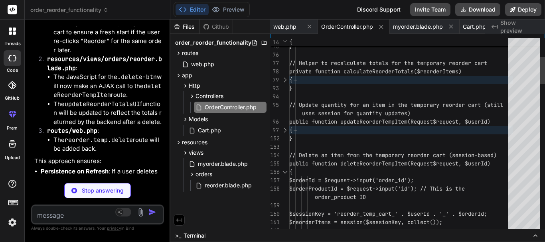
click at [284, 173] on div at bounding box center [285, 172] width 10 height 8
click at [286, 172] on div at bounding box center [285, 172] width 10 height 8
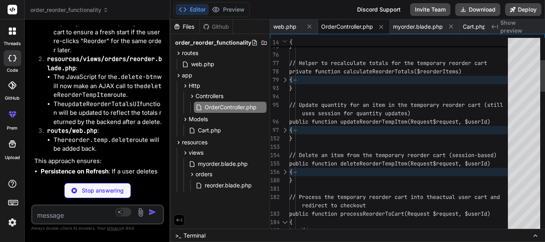
click at [285, 171] on div at bounding box center [285, 172] width 10 height 8
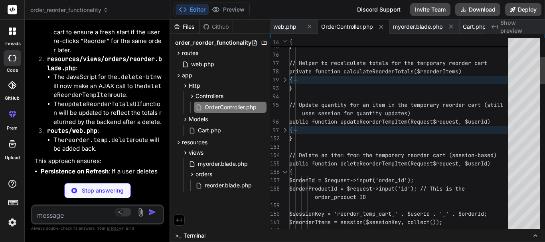
click at [284, 172] on div at bounding box center [285, 172] width 10 height 8
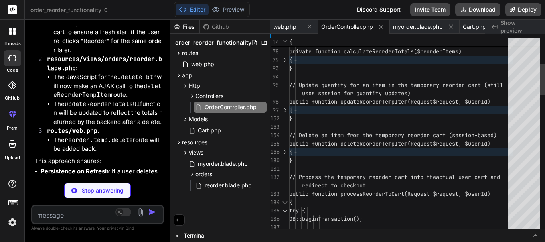
click at [286, 203] on div at bounding box center [285, 202] width 10 height 8
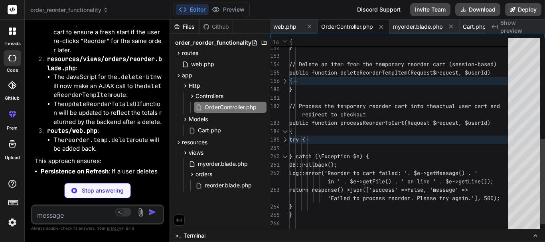
scroll to position [0, 0]
click at [324, 205] on div "{ } // Delete an item from the temporary reorder c art (session-based) public f…" at bounding box center [400, 31] width 223 height 444
click at [286, 158] on div at bounding box center [285, 156] width 10 height 8
click at [284, 157] on div at bounding box center [285, 156] width 10 height 8
click at [288, 157] on div at bounding box center [285, 156] width 10 height 8
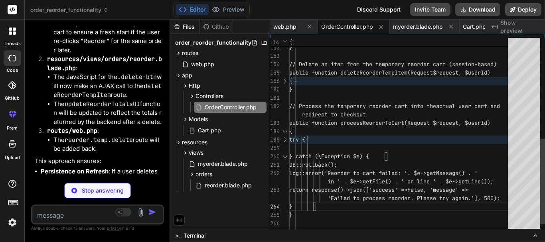
click at [285, 155] on div at bounding box center [285, 156] width 10 height 8
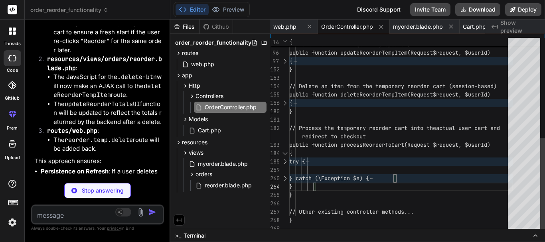
click at [319, 194] on div "// Update quantity for an item in the temporar y reorder cart (still uses sessi…" at bounding box center [400, 32] width 223 height 402
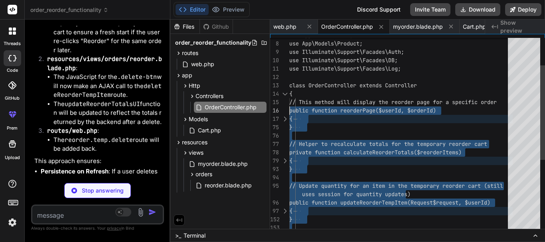
drag, startPoint x: 314, startPoint y: 195, endPoint x: 287, endPoint y: 108, distance: 91.0
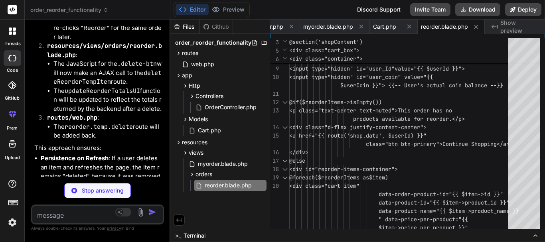
scroll to position [22865, 0]
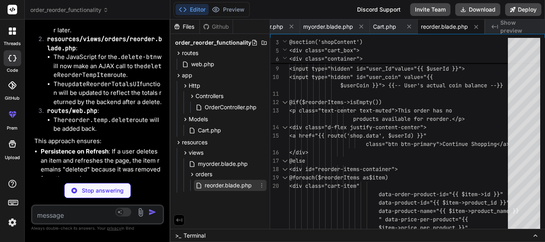
click at [217, 185] on span "reorder.blade.php" at bounding box center [228, 186] width 49 height 10
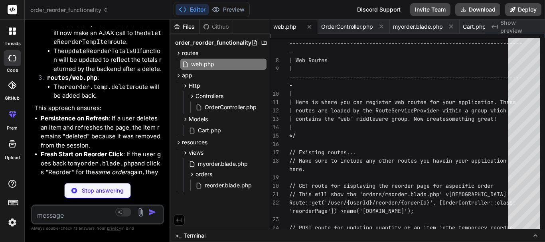
scroll to position [22917, 0]
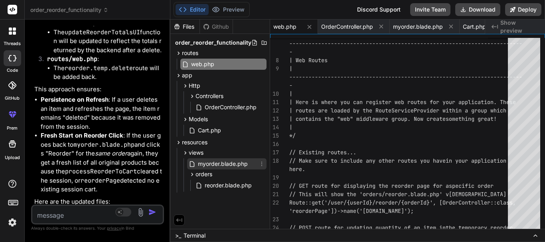
click at [216, 163] on span "myorder.blade.php" at bounding box center [222, 164] width 51 height 10
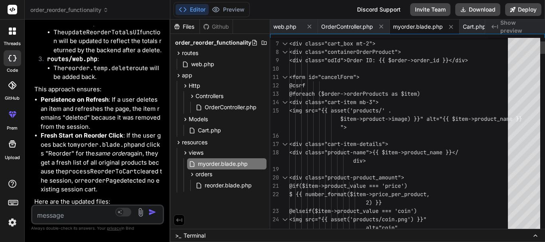
scroll to position [0, 0]
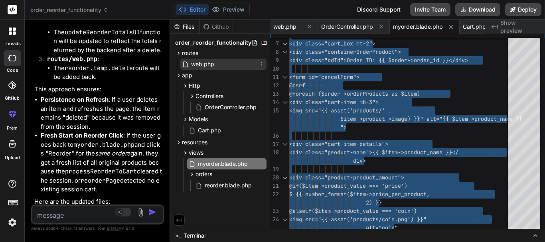
click at [201, 63] on span "web.php" at bounding box center [202, 64] width 25 height 10
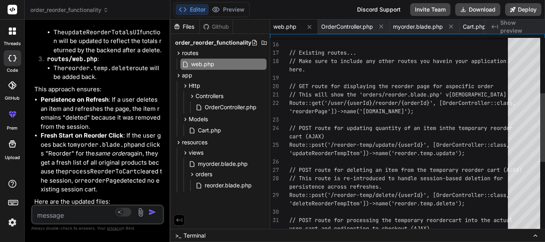
click at [389, 116] on div "*/ // Existing routes... // Make sure to include any other routes you have in y…" at bounding box center [400, 157] width 223 height 553
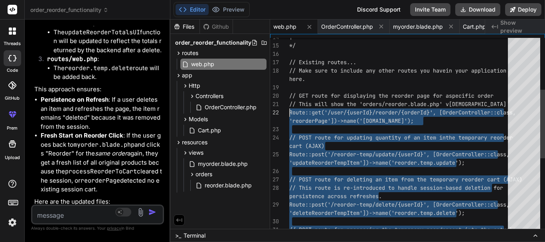
drag, startPoint x: 326, startPoint y: 155, endPoint x: 266, endPoint y: 105, distance: 77.9
